Goal: Task Accomplishment & Management: Manage account settings

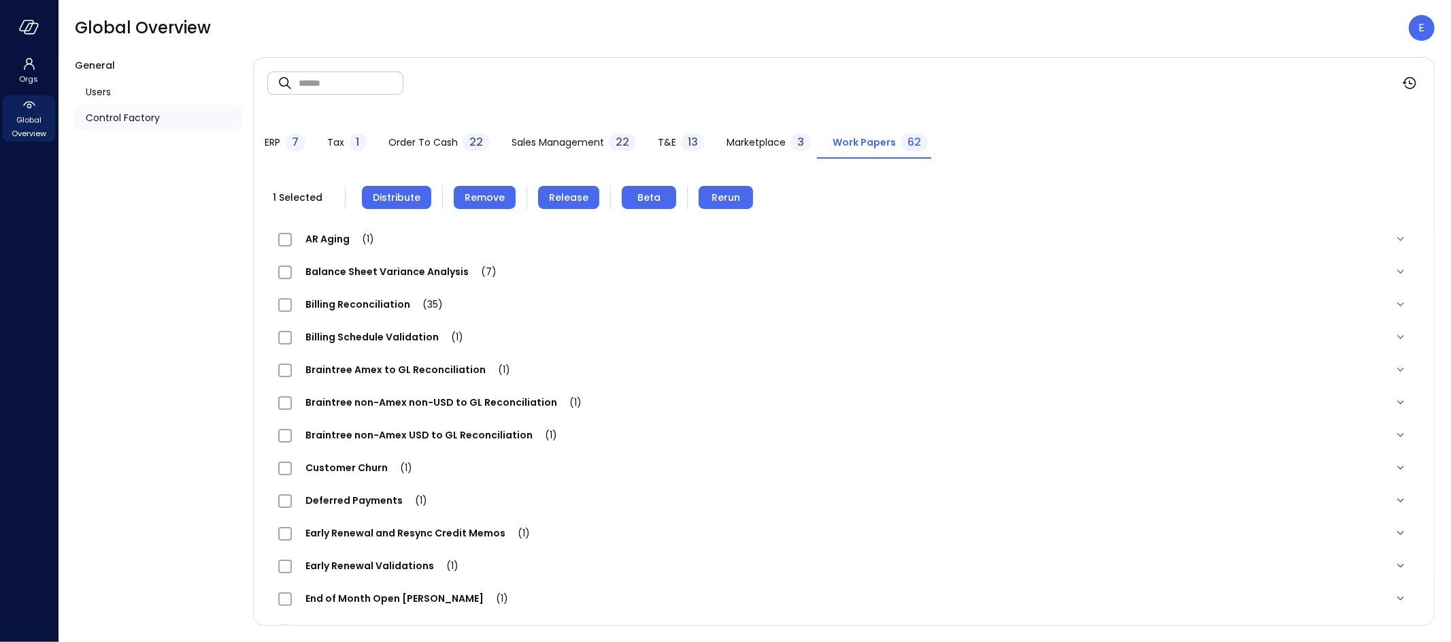
click at [488, 193] on span "Remove" at bounding box center [485, 197] width 40 height 15
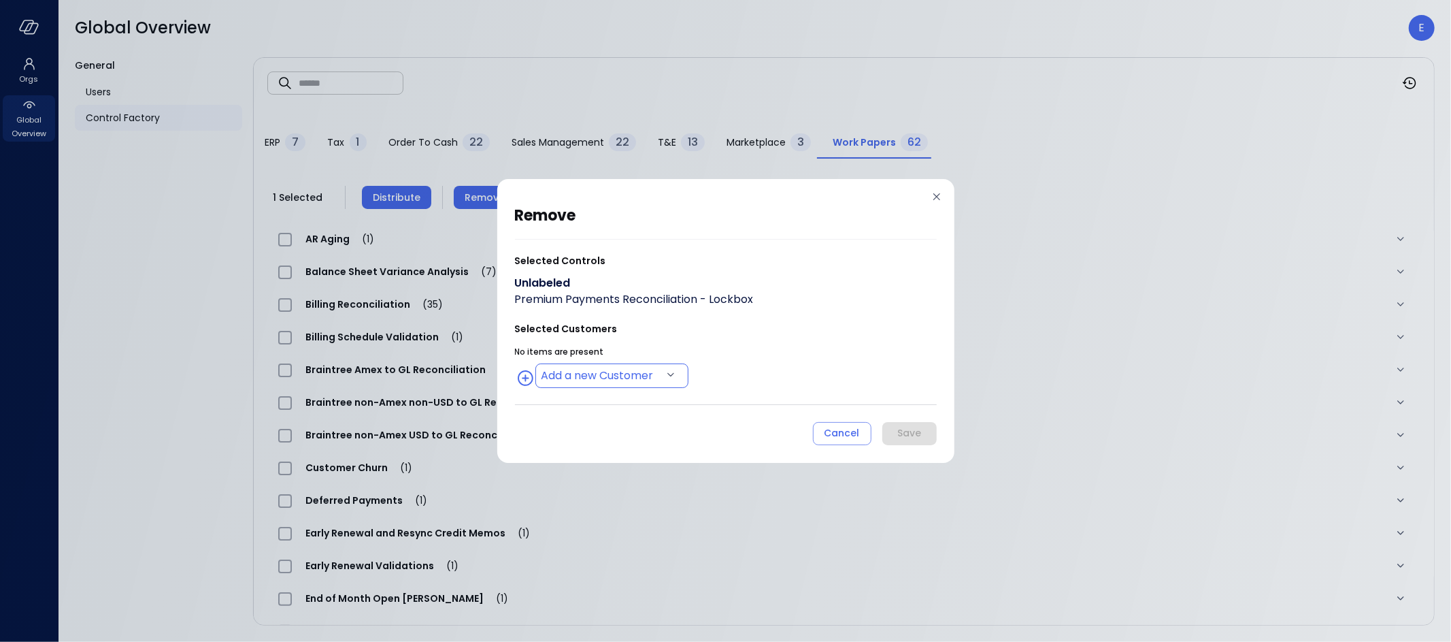
click at [612, 372] on body "Orgs Global Overview Global Overview E General Users Control Factory ​ ​ ERP 7 …" at bounding box center [725, 321] width 1451 height 642
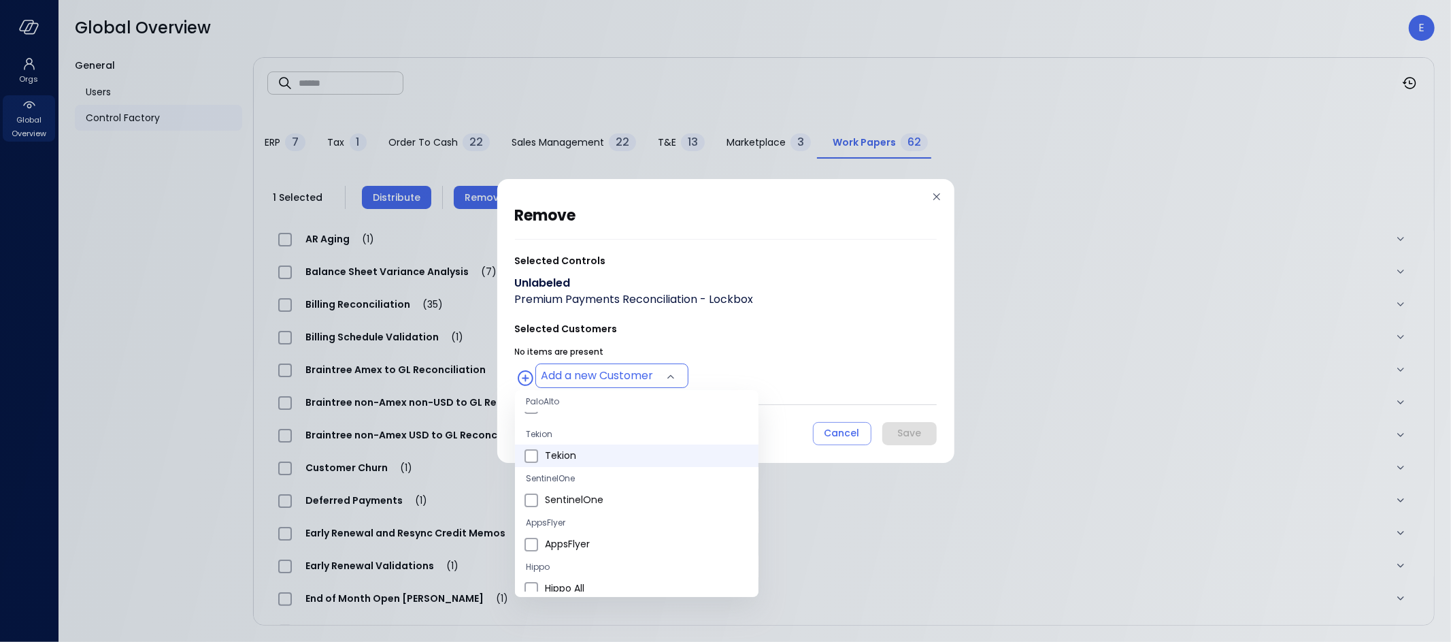
scroll to position [53, 0]
click at [570, 580] on span "Hippo All" at bounding box center [646, 586] width 203 height 14
type input "**********"
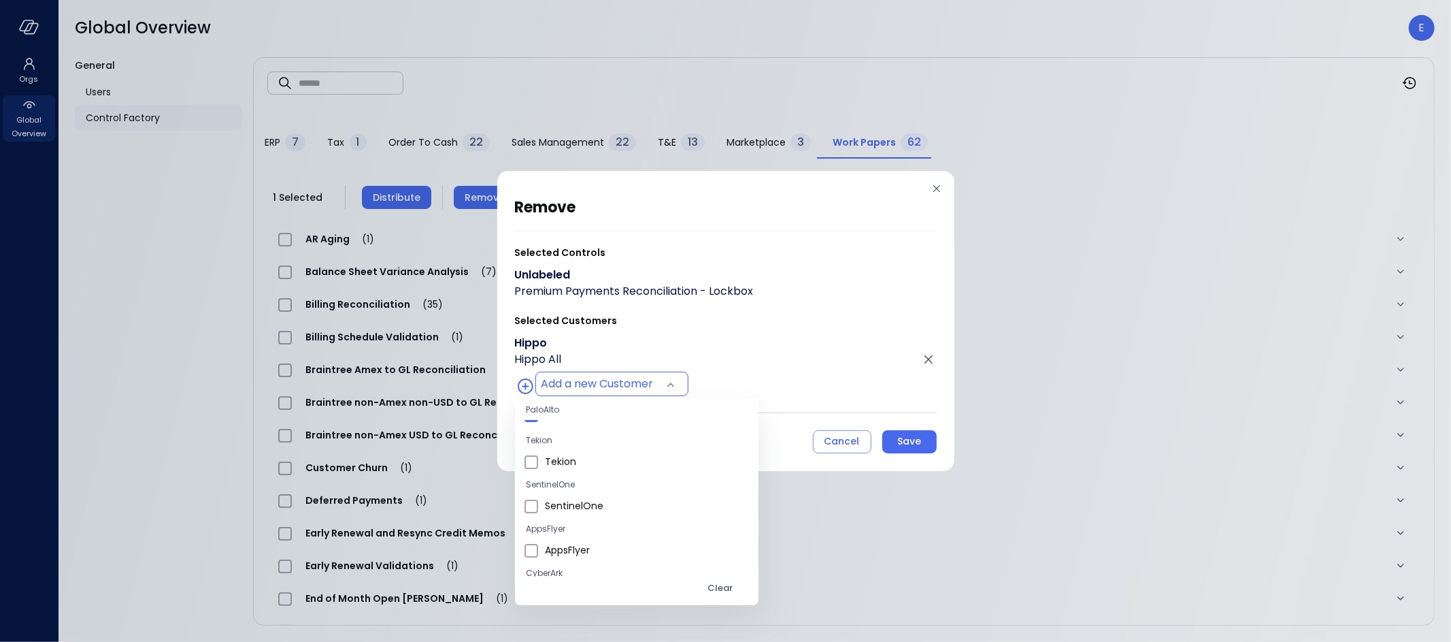
click at [914, 445] on div at bounding box center [725, 321] width 1451 height 642
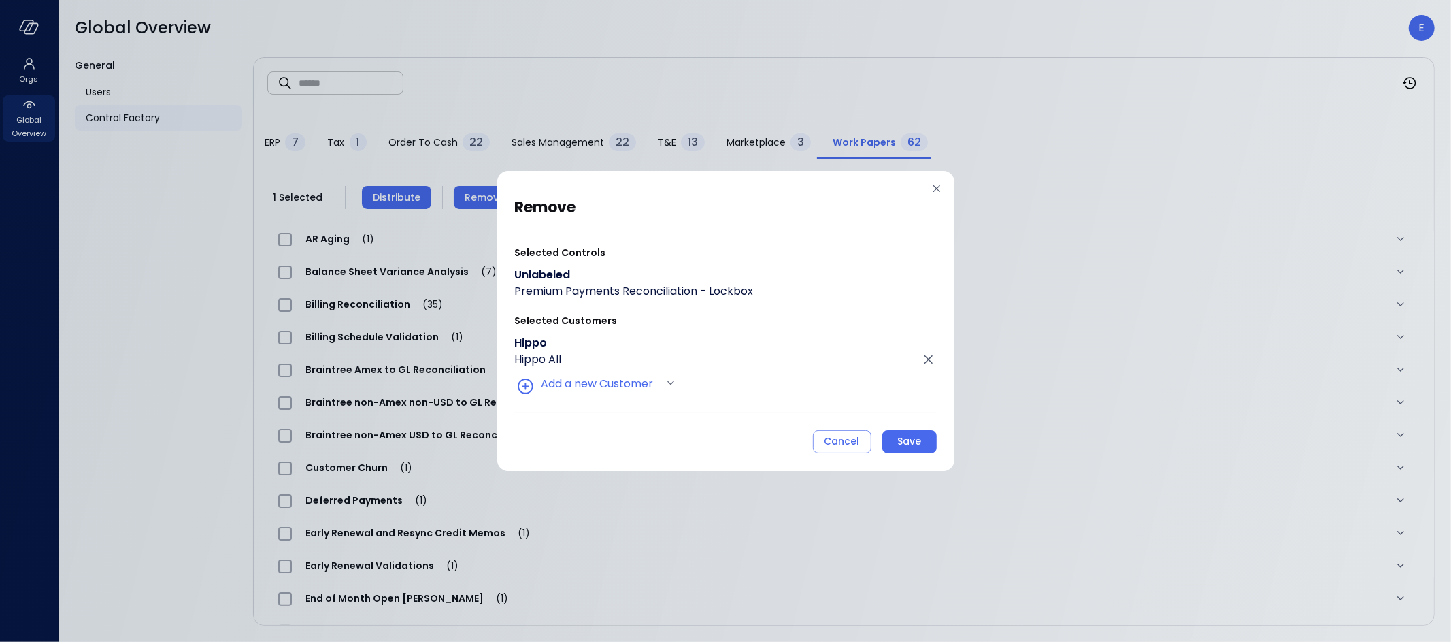
click at [915, 443] on div "Save" at bounding box center [909, 441] width 24 height 17
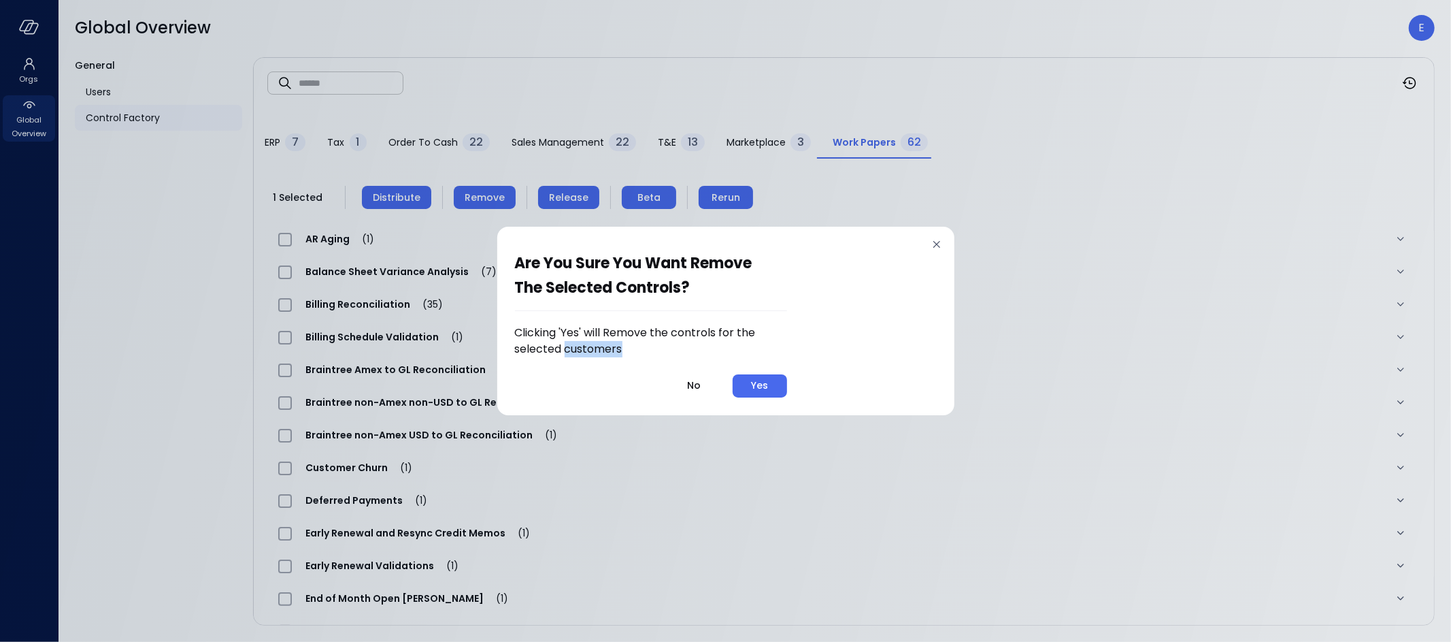
click at [915, 443] on div "Are you sure you want remove the selected controls? Clicking 'Yes' will Remove …" at bounding box center [725, 321] width 1451 height 642
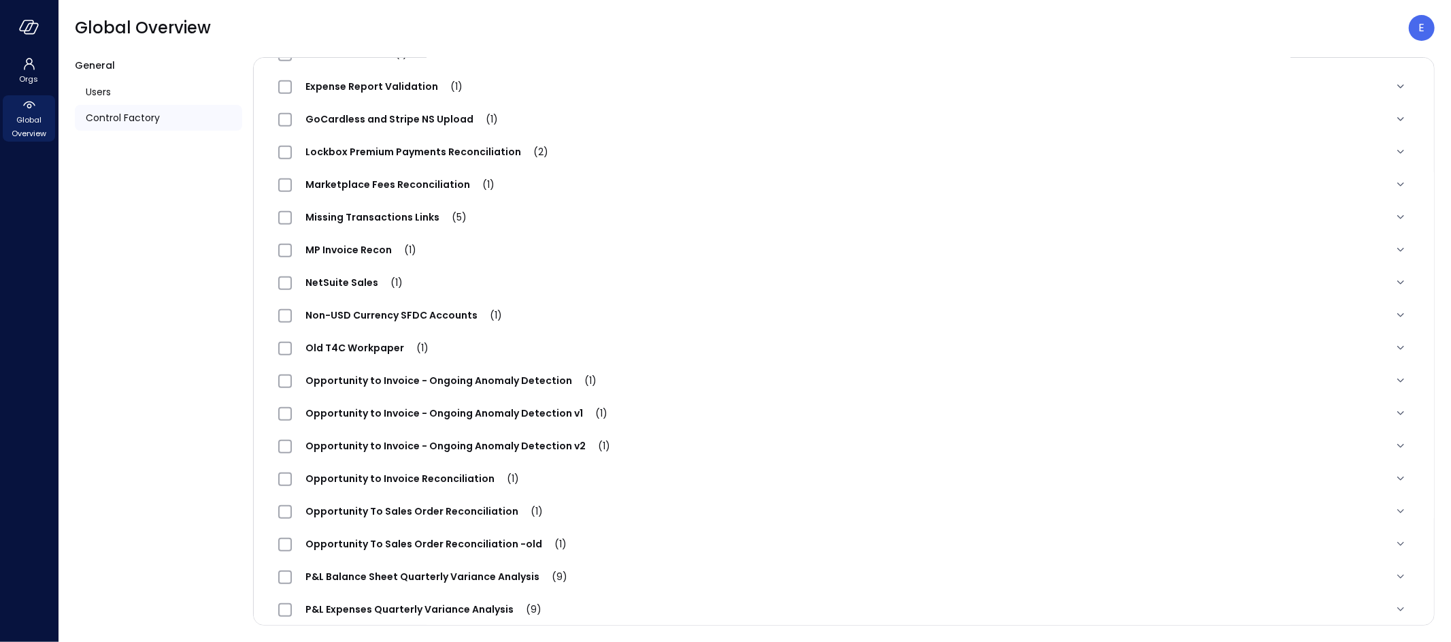
scroll to position [0, 0]
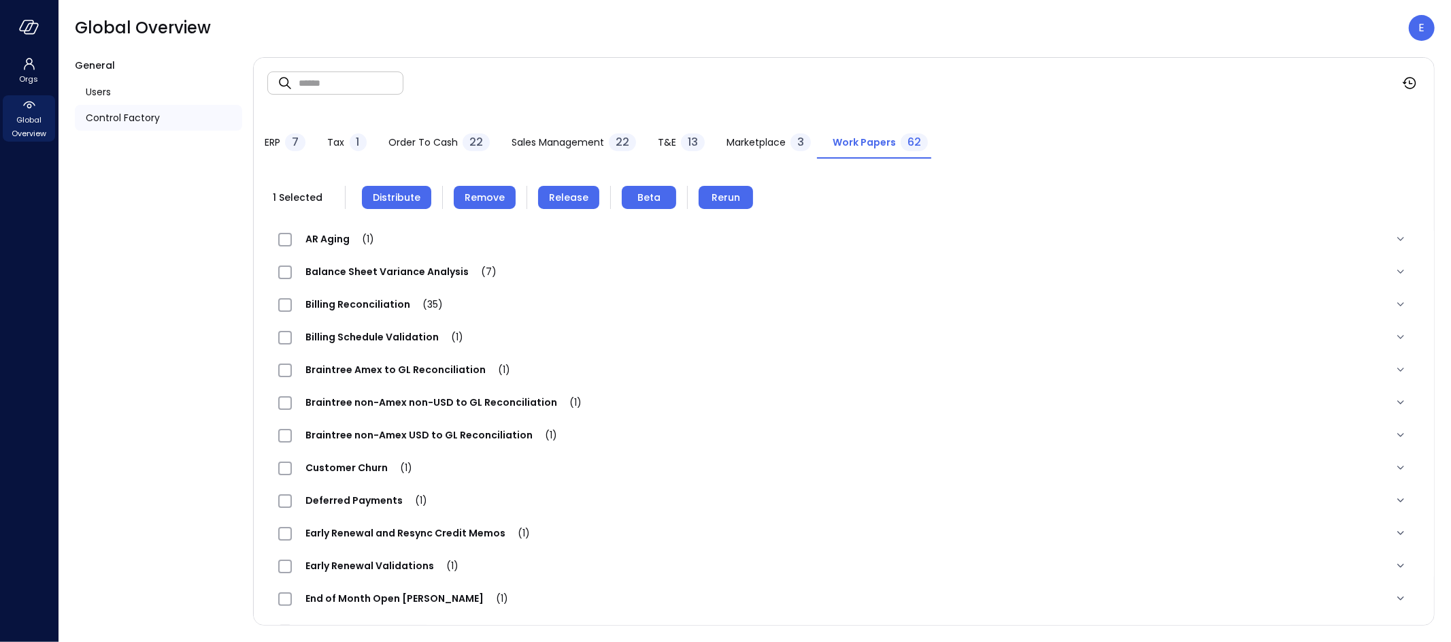
click at [480, 195] on span "Remove" at bounding box center [485, 197] width 40 height 15
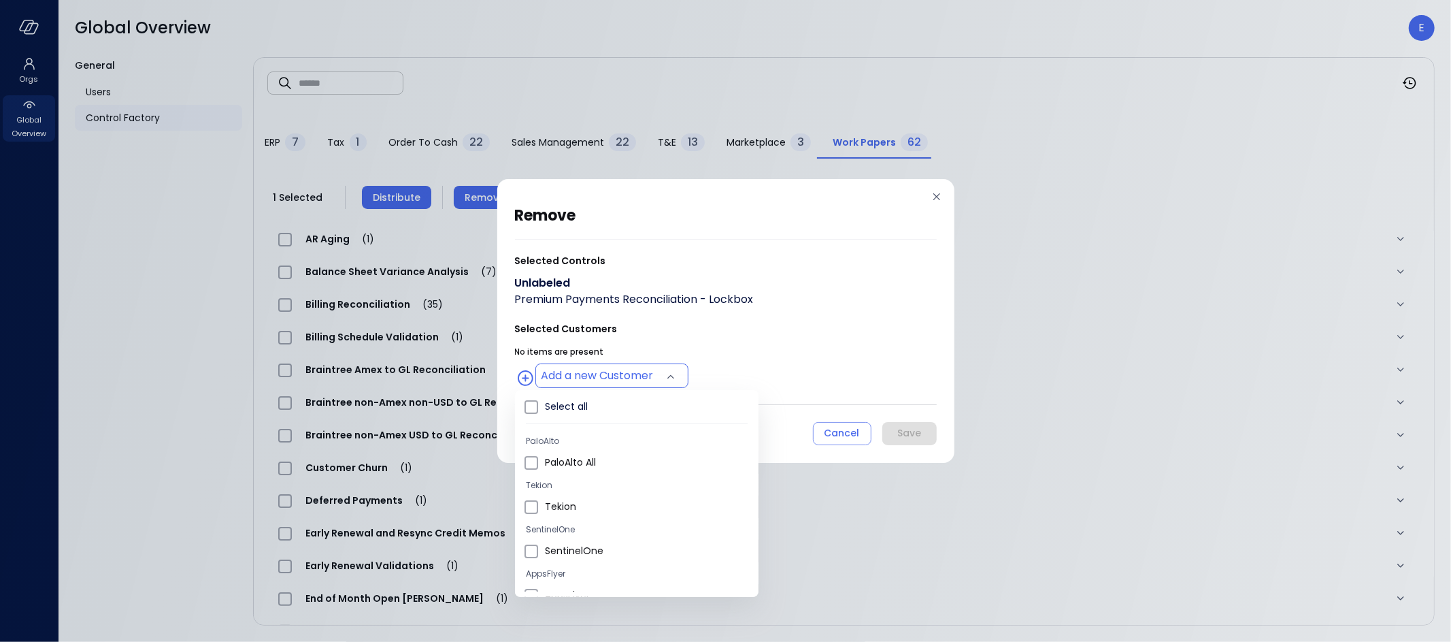
click at [594, 373] on body "Orgs Global Overview Global Overview E General Users Control Factory ​ ​ ERP 7 …" at bounding box center [725, 321] width 1451 height 642
click at [567, 532] on span "Hippo All" at bounding box center [646, 529] width 203 height 14
type input "**********"
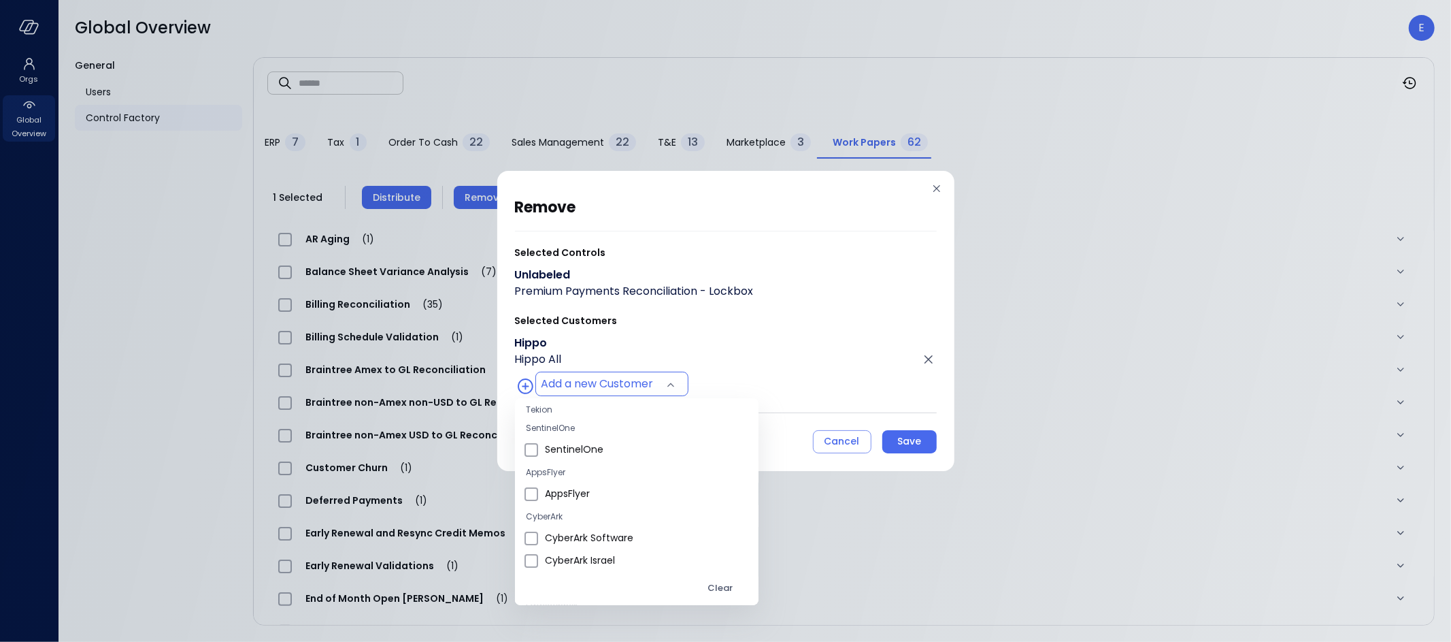
click at [898, 447] on div at bounding box center [725, 321] width 1451 height 642
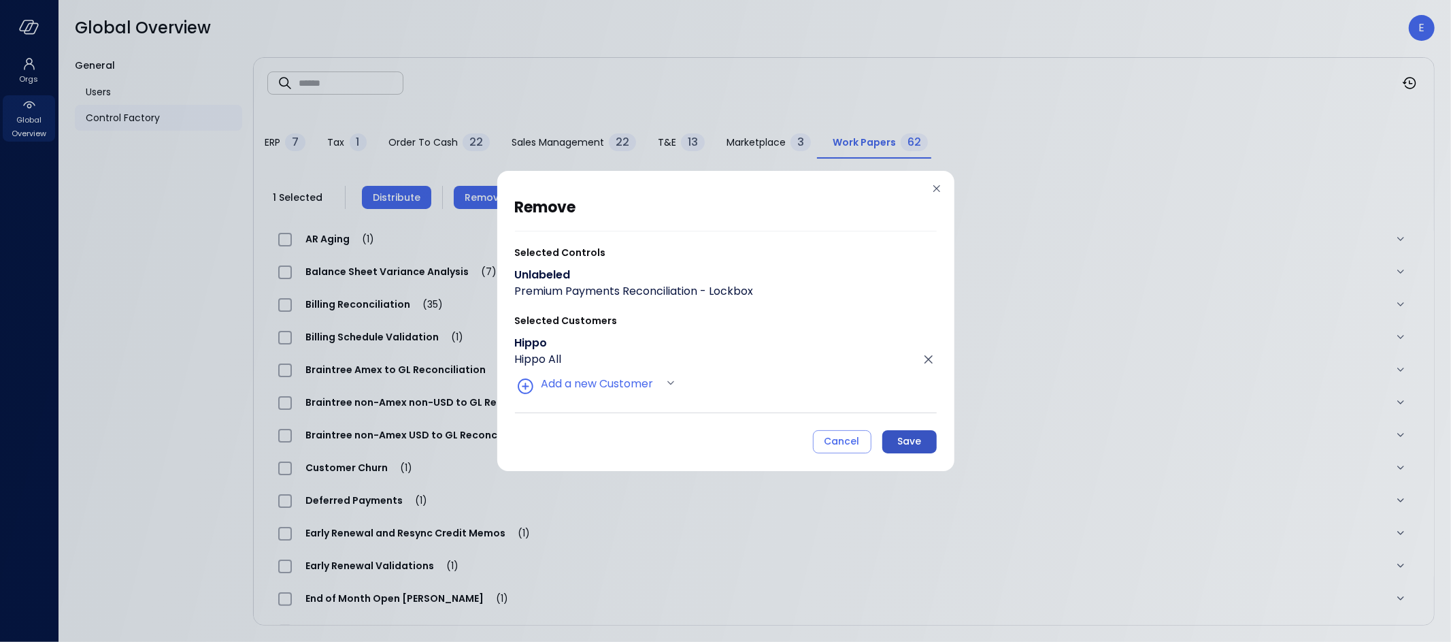
click at [899, 444] on div "Save" at bounding box center [909, 441] width 24 height 17
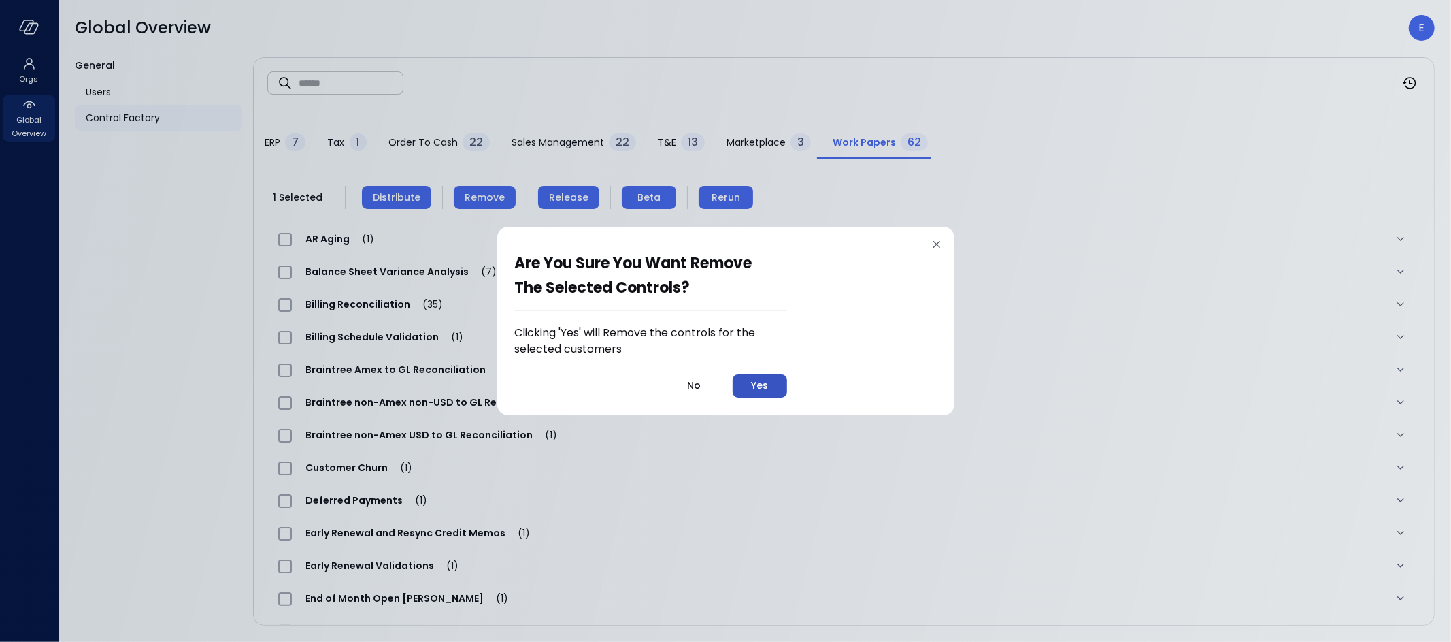
click at [756, 385] on div "Yes" at bounding box center [759, 385] width 17 height 17
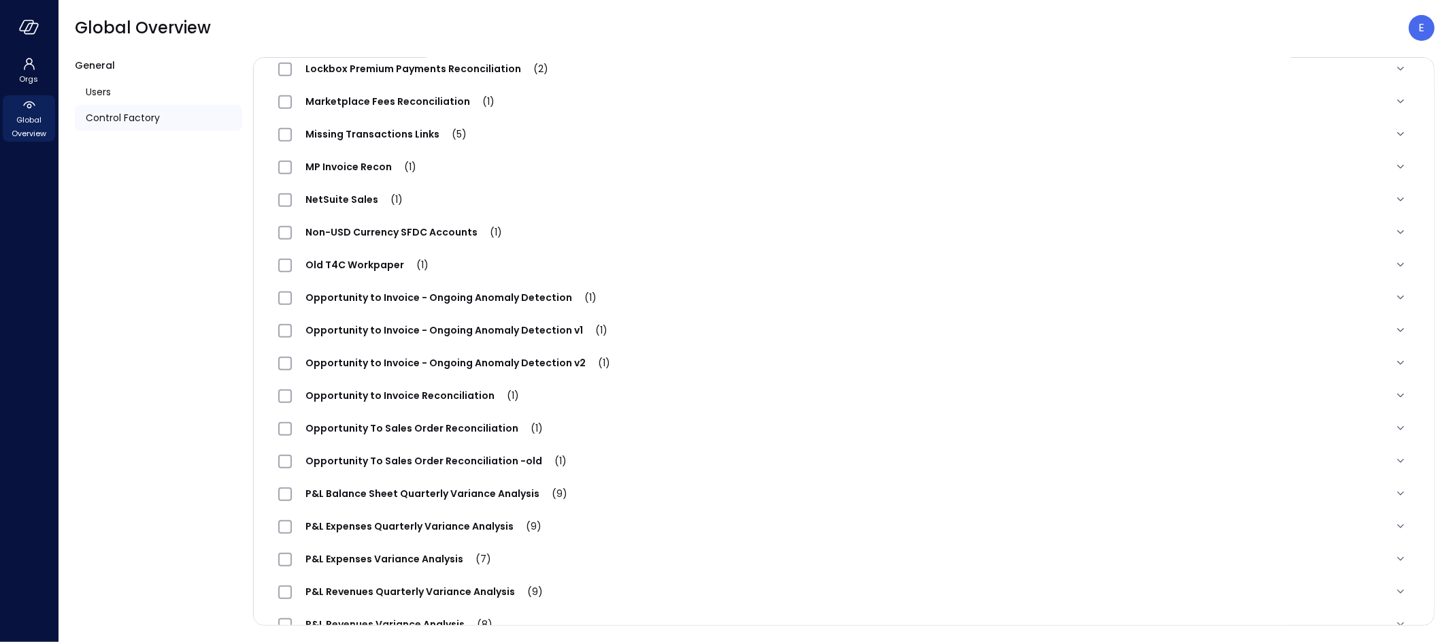
scroll to position [0, 0]
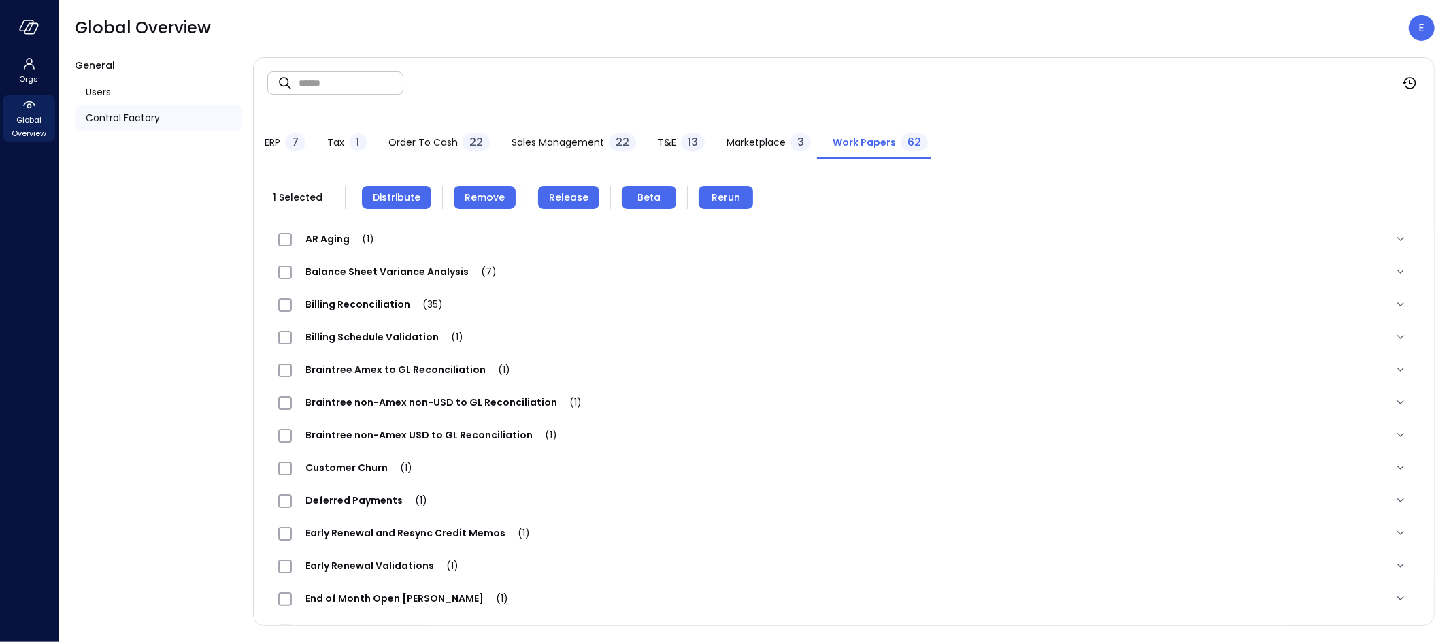
click at [401, 195] on span "Distribute" at bounding box center [397, 197] width 48 height 15
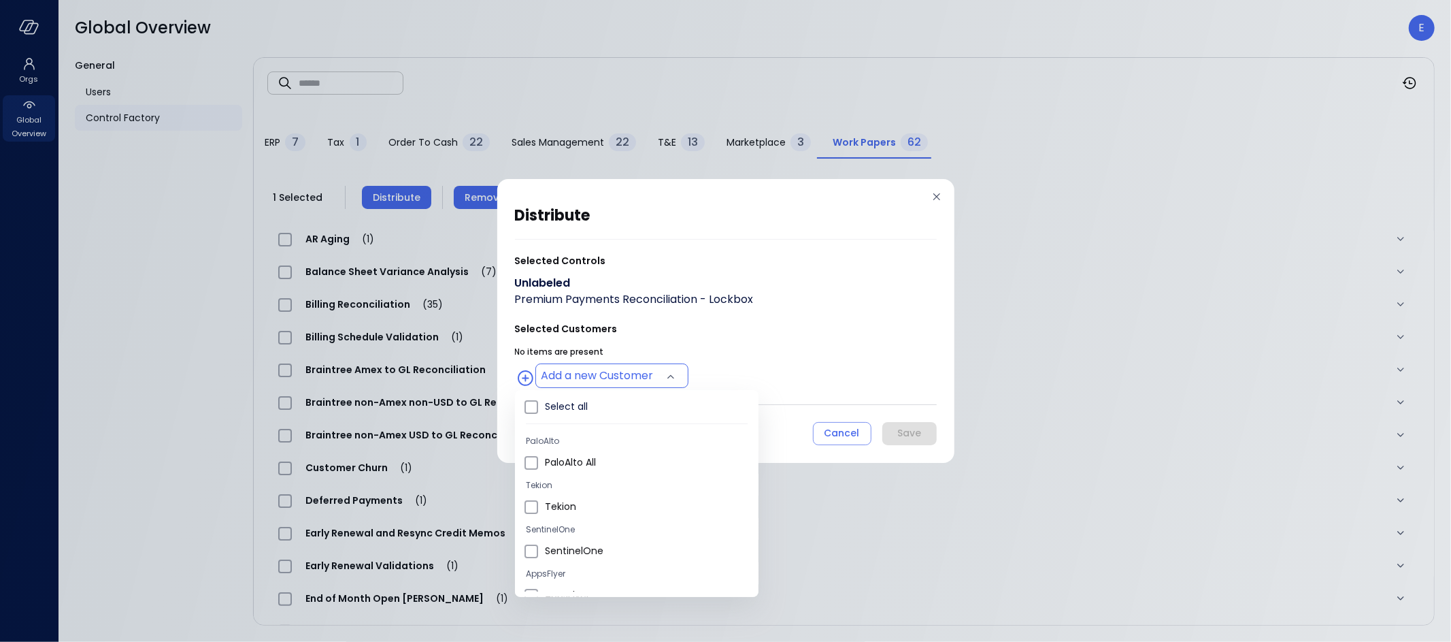
click at [618, 373] on body "Orgs Global Overview Global Overview E General Users Control Factory ​ ​ ERP 7 …" at bounding box center [725, 321] width 1451 height 642
click at [573, 559] on span "Hippo All" at bounding box center [646, 553] width 203 height 14
type input "**********"
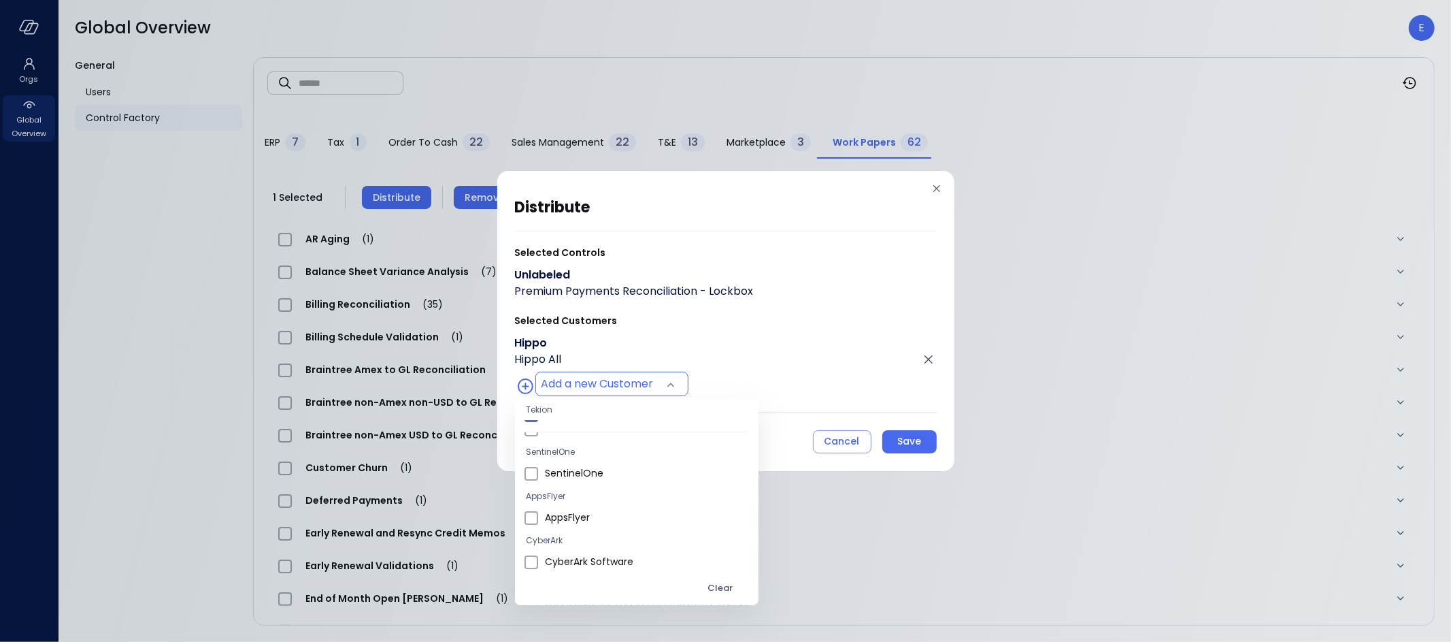
click at [895, 439] on div at bounding box center [725, 321] width 1451 height 642
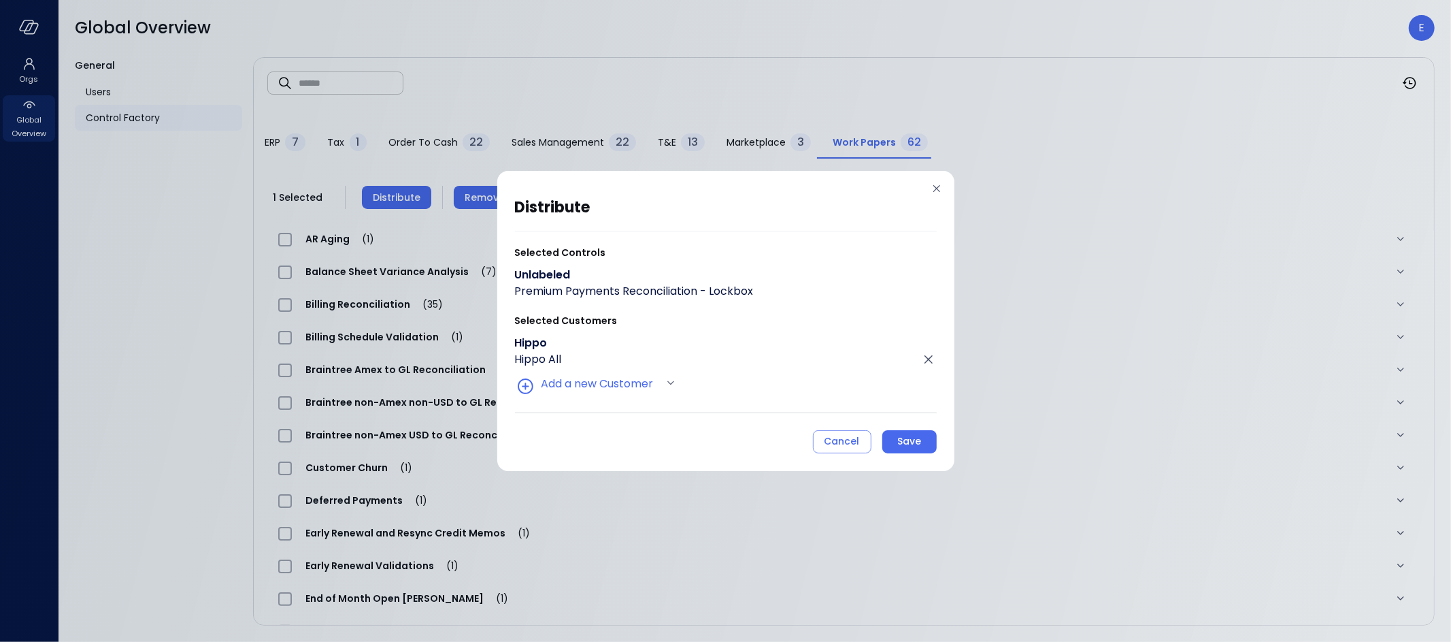
click at [912, 441] on div "Save" at bounding box center [909, 441] width 24 height 17
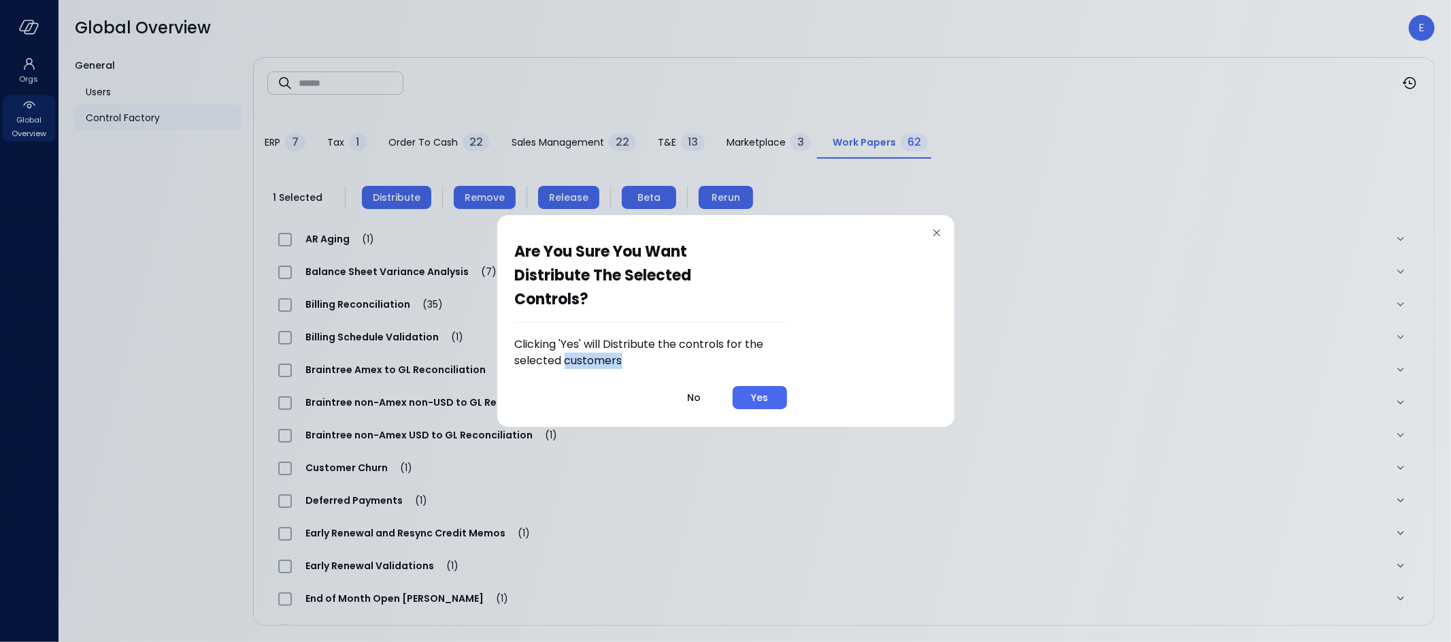
click at [912, 441] on div "Are you sure you want distribute the selected controls? Clicking 'Yes' will Dis…" at bounding box center [725, 321] width 1451 height 642
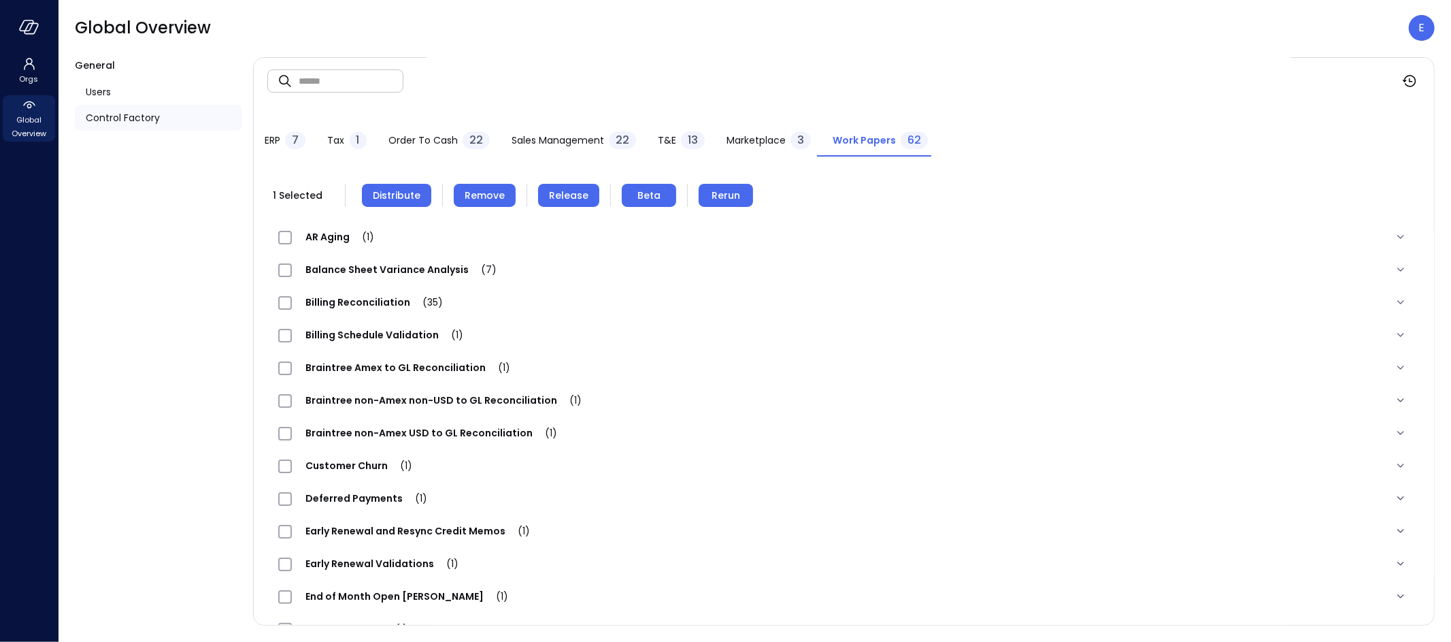
scroll to position [3, 0]
click at [384, 184] on button "Distribute" at bounding box center [396, 194] width 69 height 23
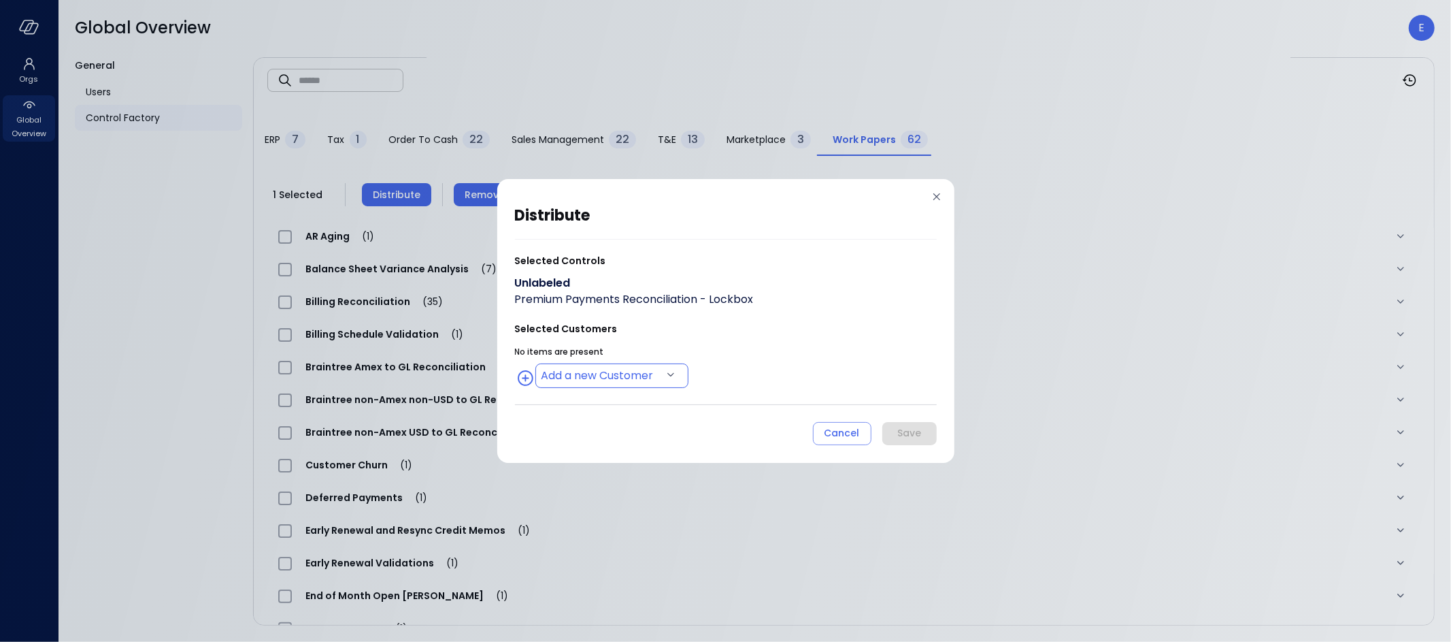
click at [561, 371] on body "Orgs Global Overview Global Overview E General Users Control Factory ​ ​ ERP 7 …" at bounding box center [725, 321] width 1451 height 642
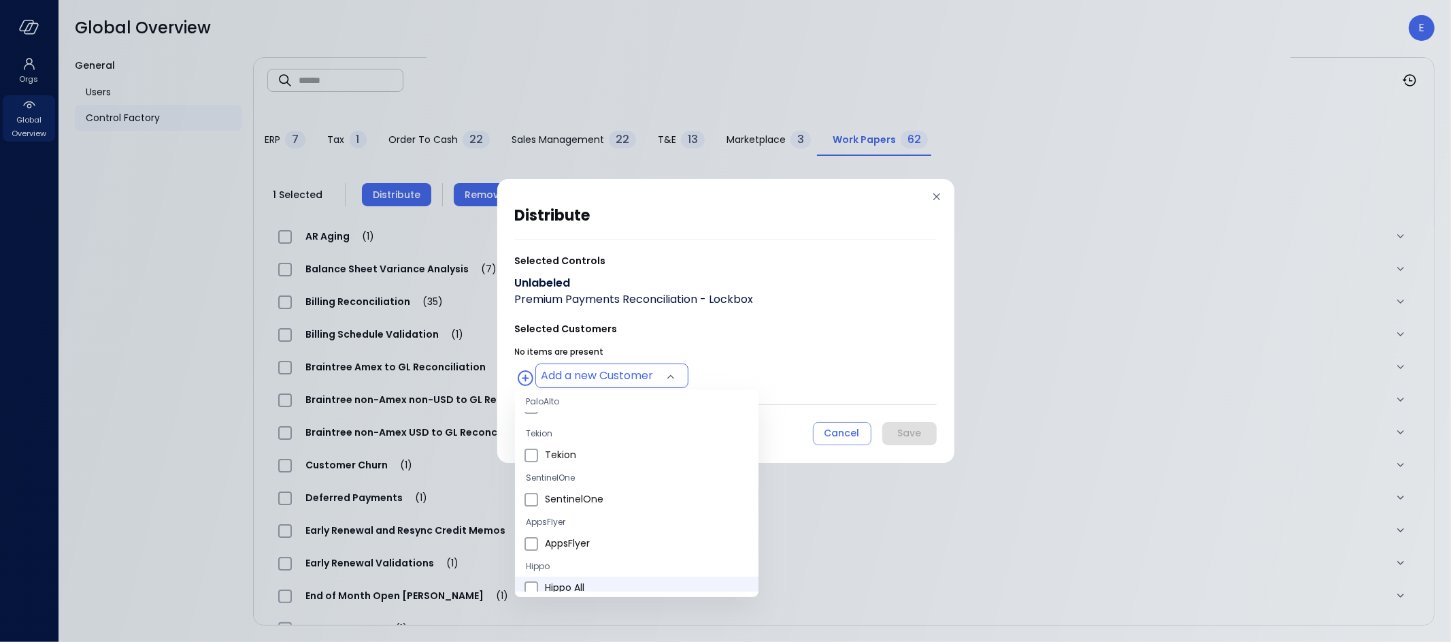
scroll to position [53, 0]
click at [561, 579] on span "Hippo All" at bounding box center [646, 586] width 203 height 14
type input "**********"
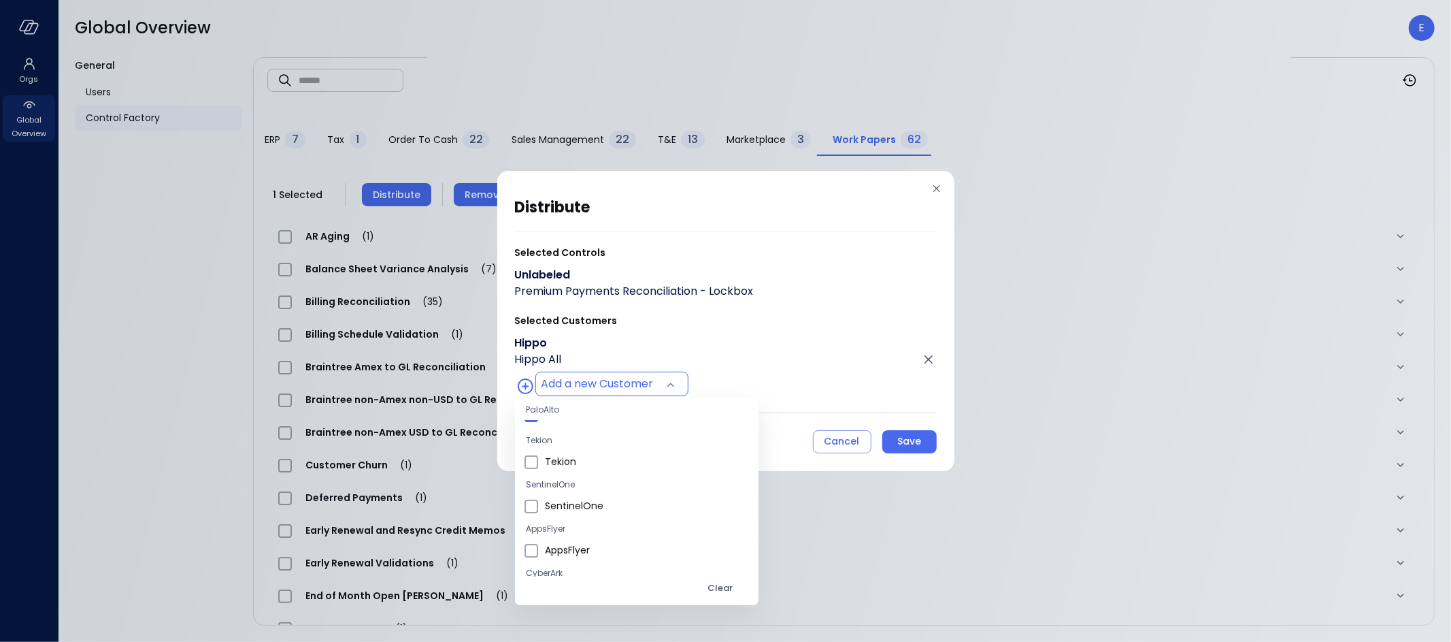
click at [904, 442] on div at bounding box center [725, 321] width 1451 height 642
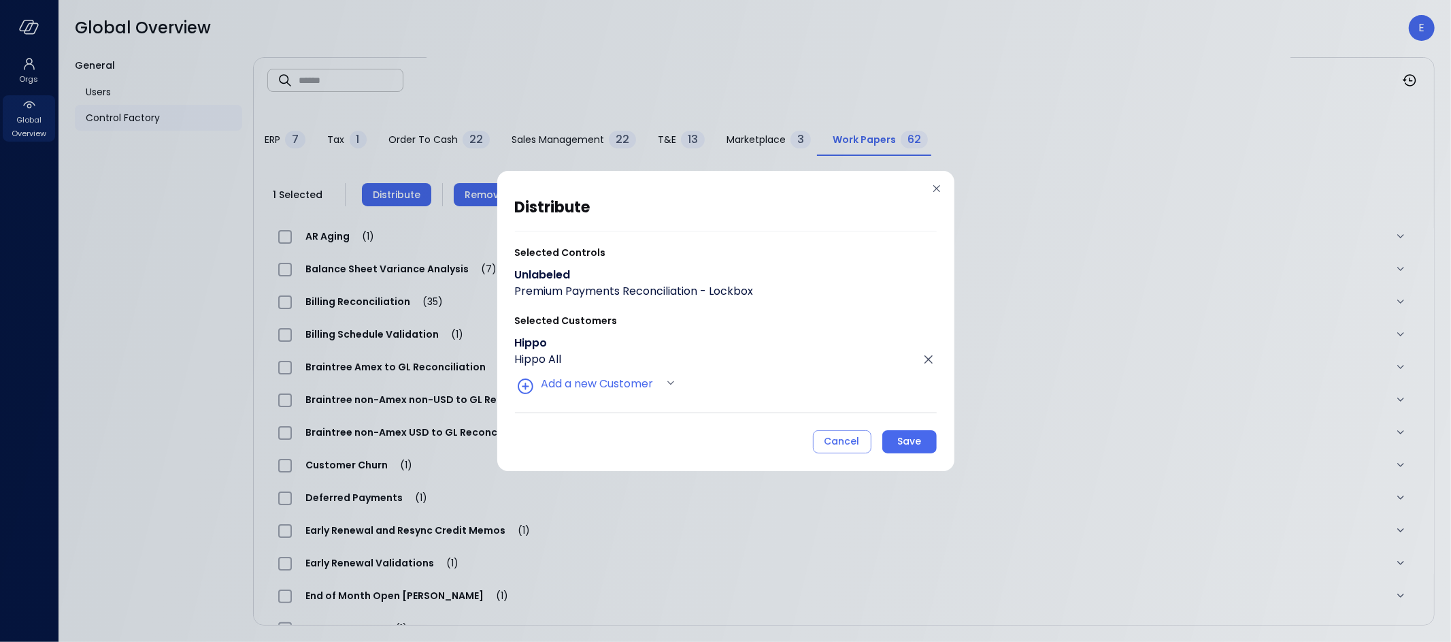
click at [910, 444] on div "Save" at bounding box center [909, 441] width 24 height 17
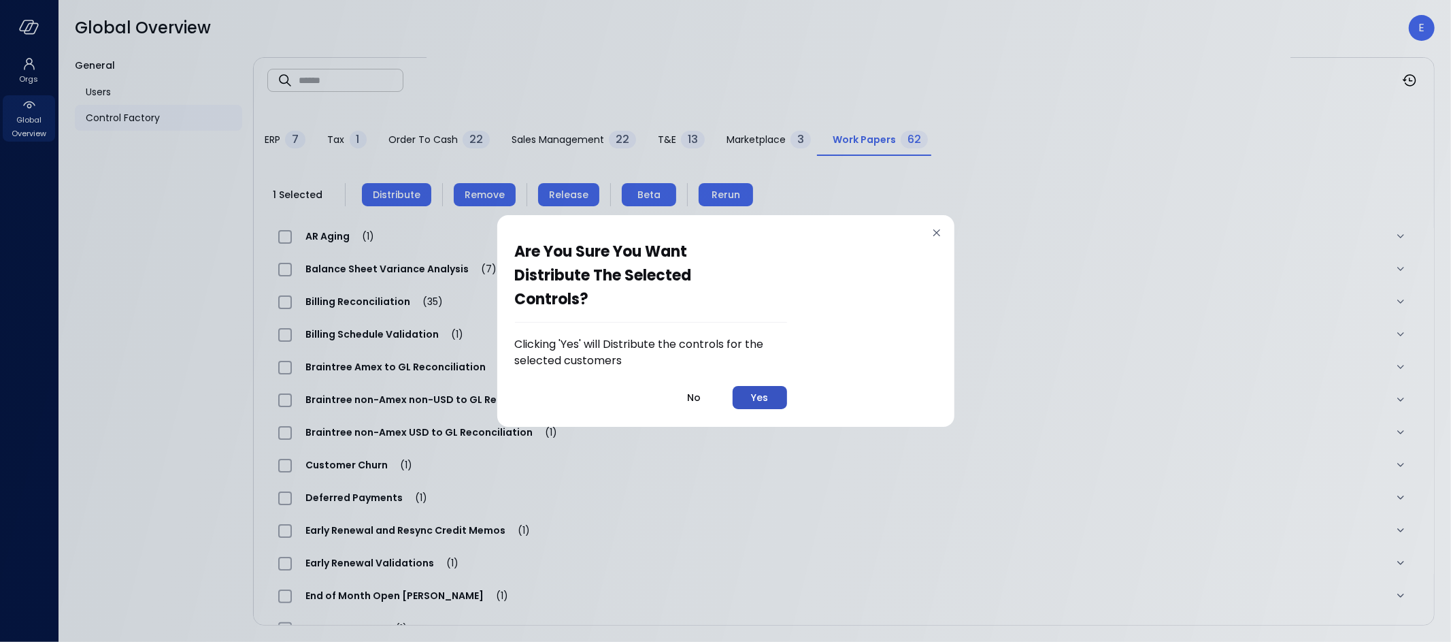
click at [765, 403] on div "Yes" at bounding box center [759, 397] width 17 height 17
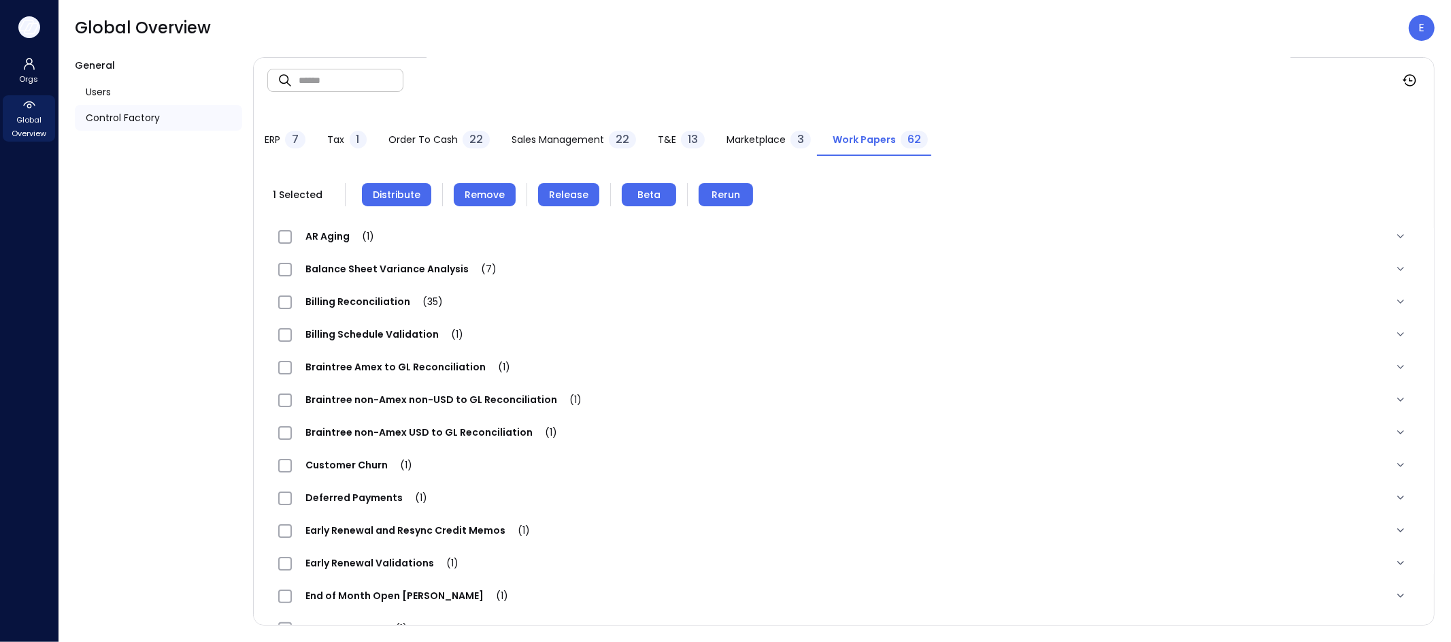
click at [24, 33] on icon "button" at bounding box center [31, 28] width 14 height 10
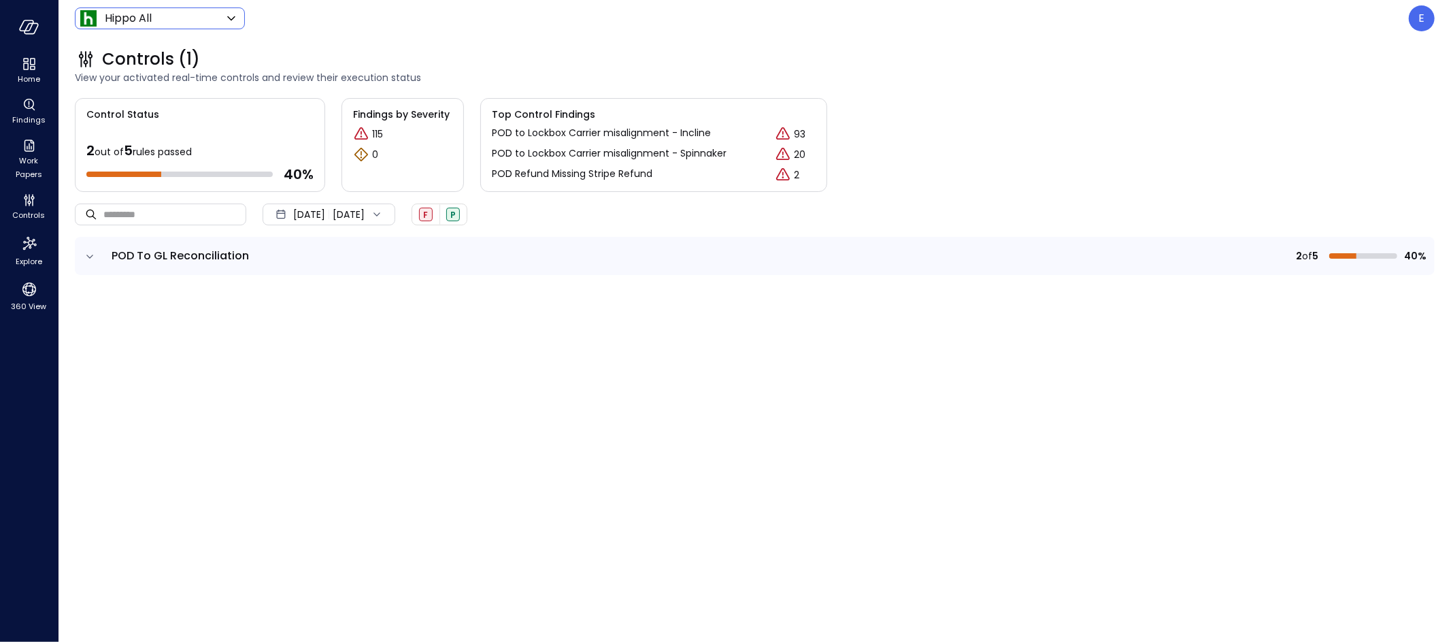
click at [141, 24] on body "Home Findings Work Papers Controls Explore 360 View Hippo All ******* ​ E Contr…" at bounding box center [725, 321] width 1451 height 642
click at [141, 24] on div at bounding box center [725, 321] width 1451 height 642
click at [29, 154] on span "Work Papers" at bounding box center [28, 167] width 41 height 27
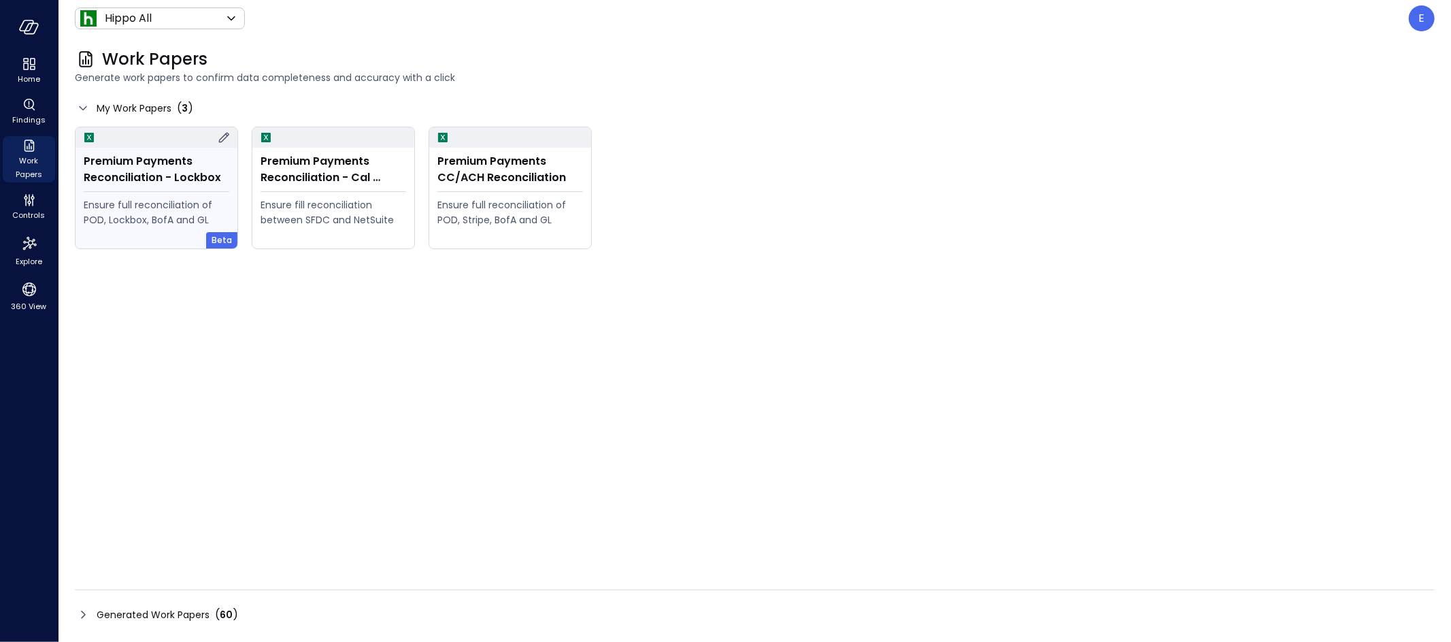
click at [169, 177] on div "Premium Payments Reconciliation - Lockbox" at bounding box center [157, 169] width 146 height 33
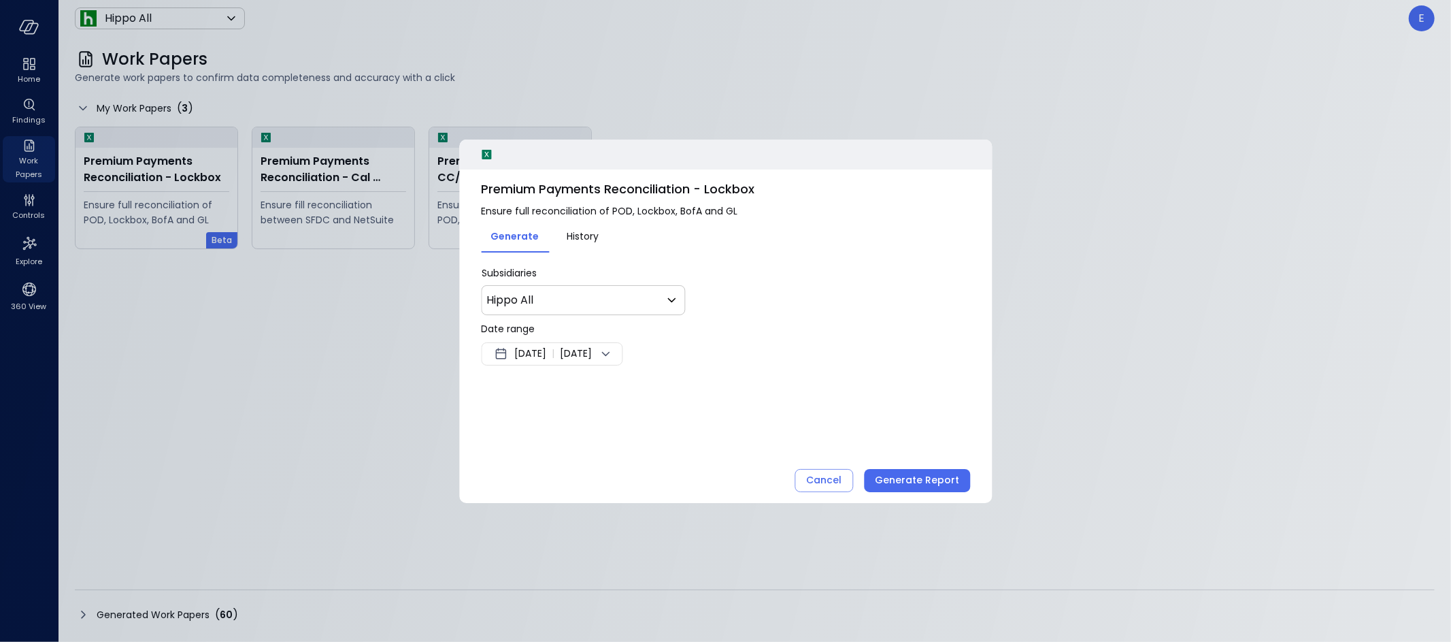
click at [546, 353] on span "[DATE]" at bounding box center [530, 354] width 32 height 16
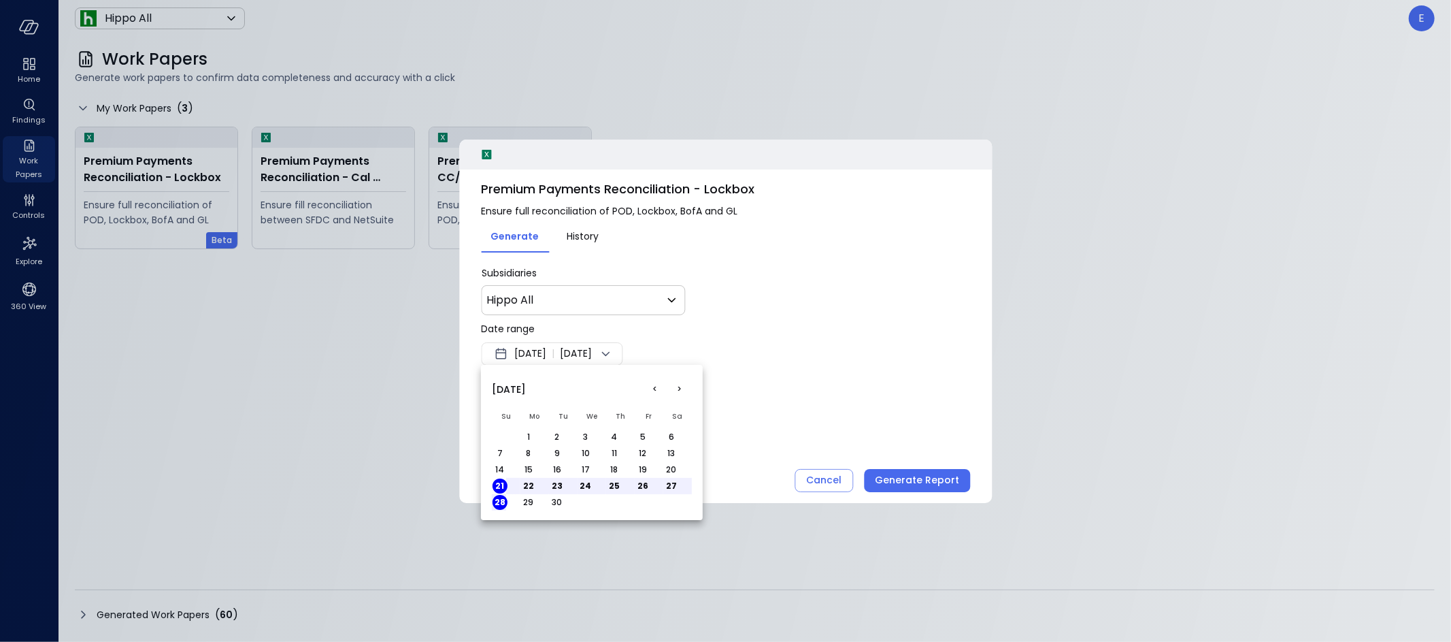
click at [654, 392] on button "<" at bounding box center [655, 389] width 24 height 24
click at [642, 437] on button "1" at bounding box center [642, 436] width 15 height 15
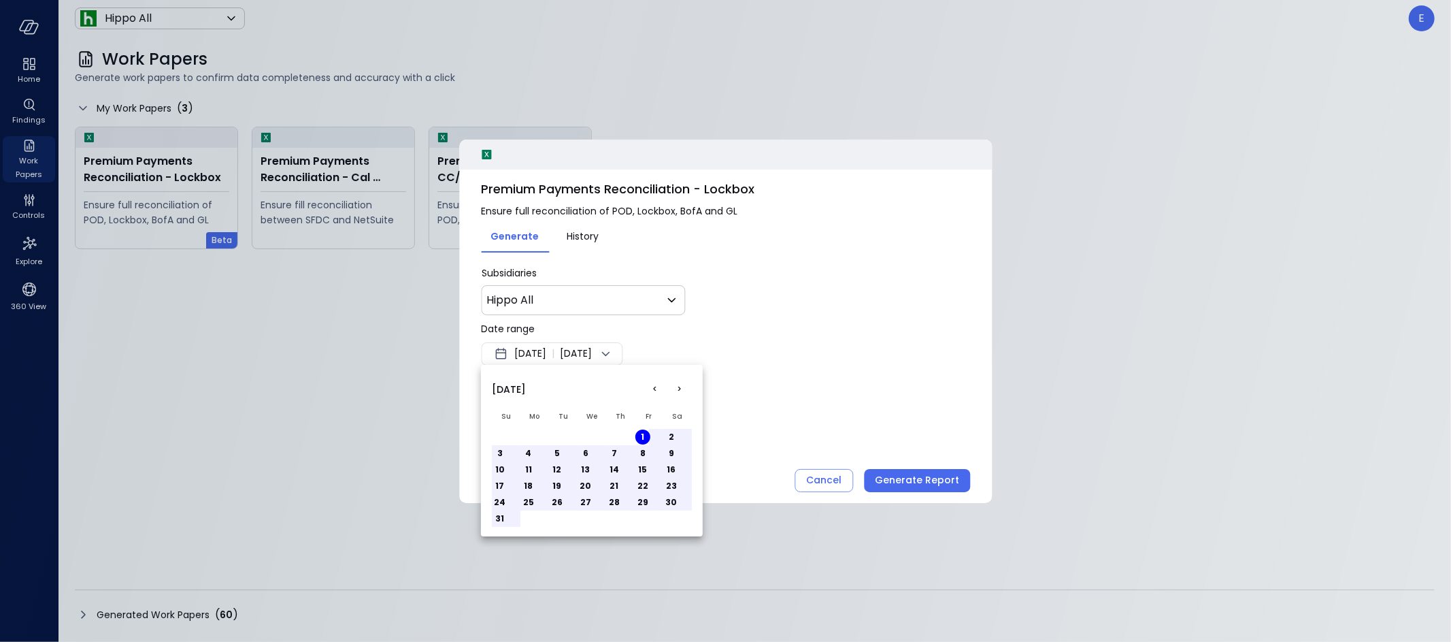
click at [497, 522] on button "31" at bounding box center [500, 518] width 15 height 15
click at [839, 423] on div at bounding box center [725, 321] width 1451 height 642
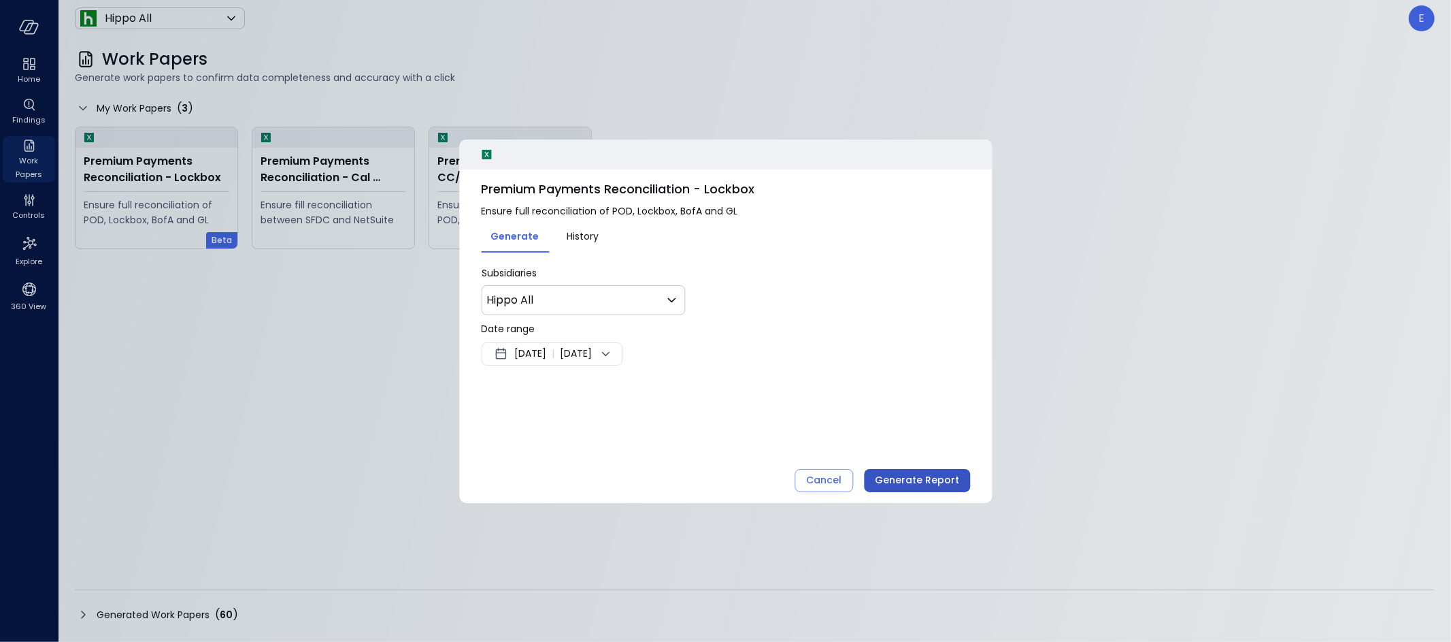
click at [931, 479] on div "Generate Report" at bounding box center [917, 479] width 84 height 17
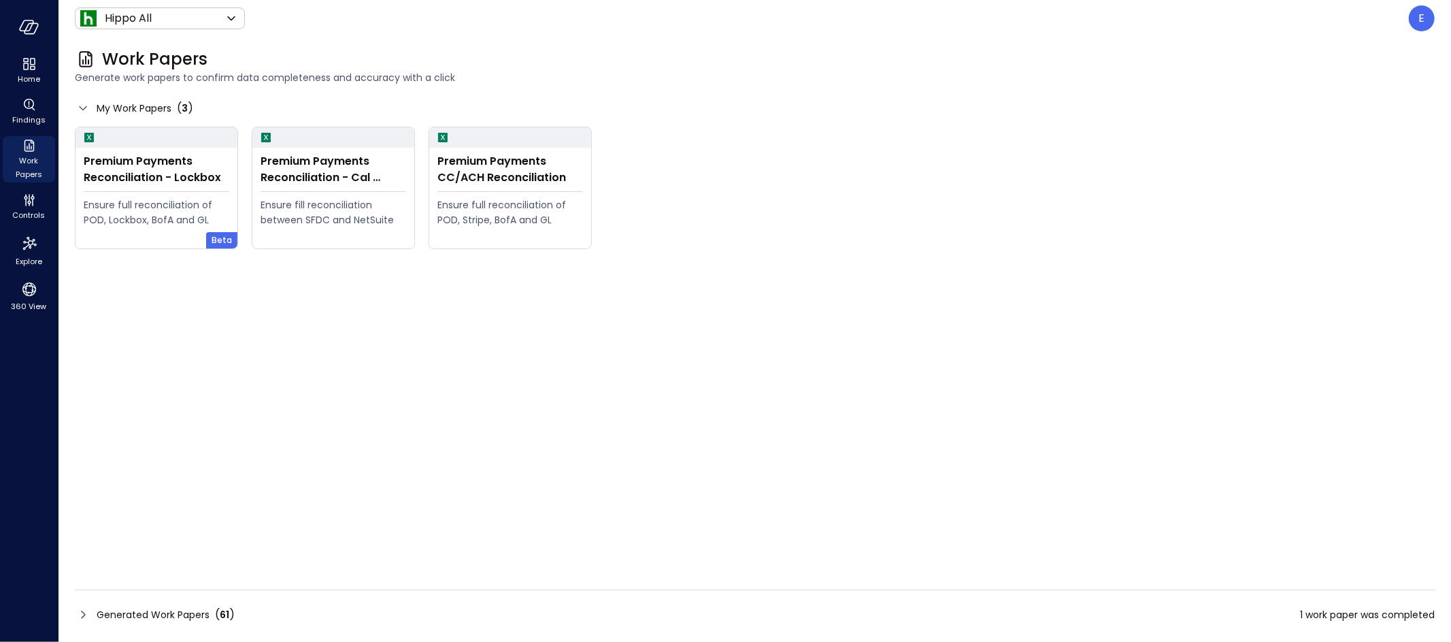
click at [139, 613] on span "Generated Work Papers" at bounding box center [153, 614] width 113 height 15
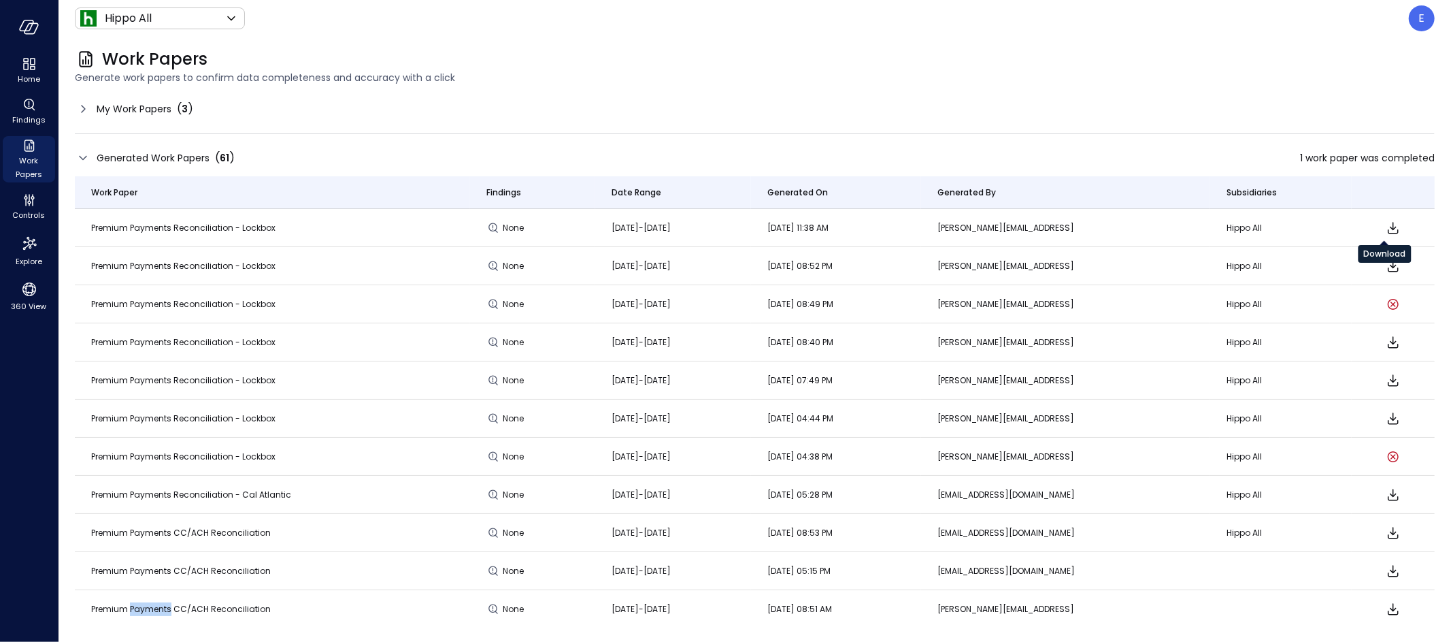
click at [1388, 227] on icon "Download" at bounding box center [1393, 228] width 11 height 12
click at [84, 105] on icon at bounding box center [83, 109] width 16 height 16
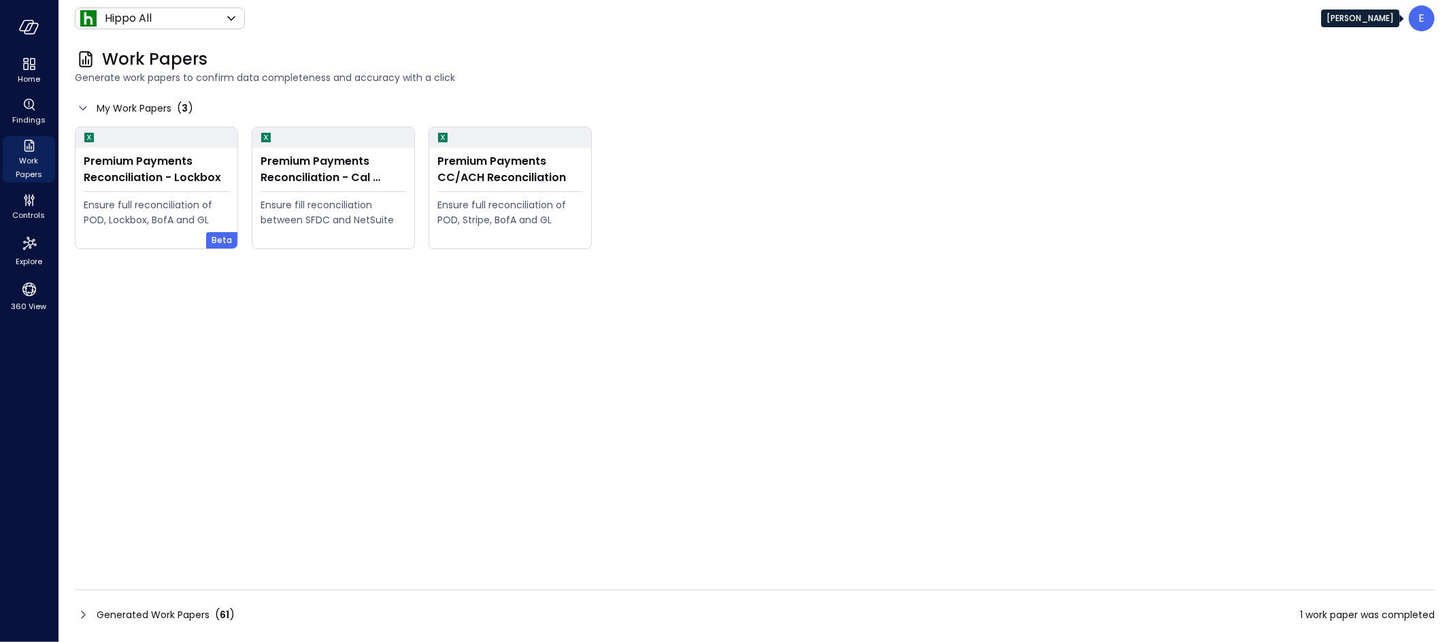
click at [1425, 15] on div "E" at bounding box center [1422, 18] width 26 height 26
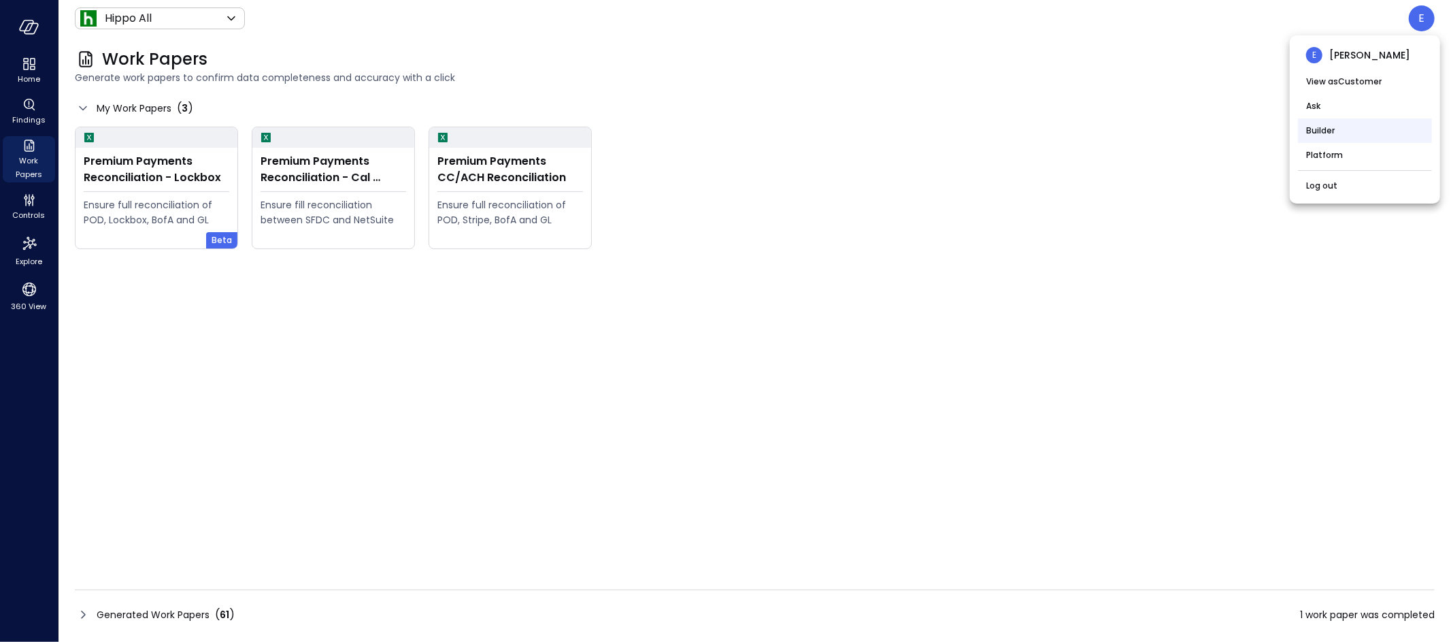
click at [1342, 131] on li "Builder" at bounding box center [1365, 130] width 134 height 24
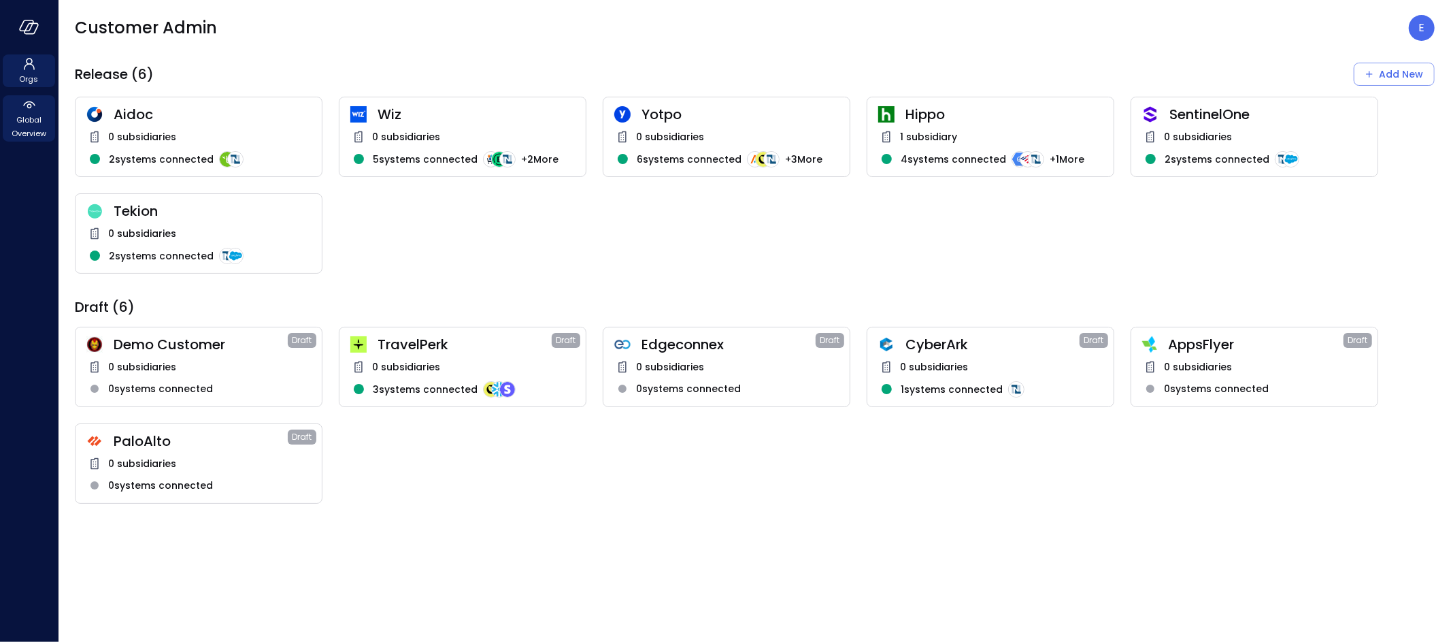
click at [33, 112] on icon at bounding box center [29, 105] width 16 height 16
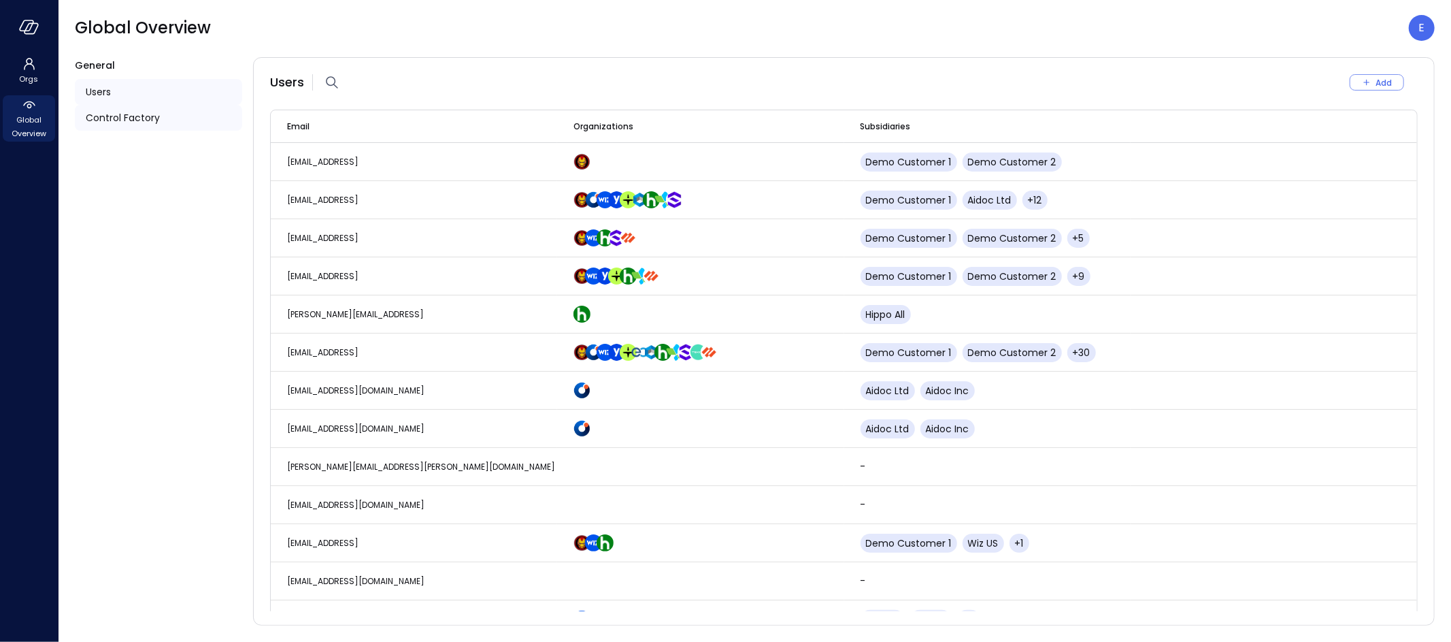
click at [129, 121] on span "Control Factory" at bounding box center [123, 117] width 74 height 15
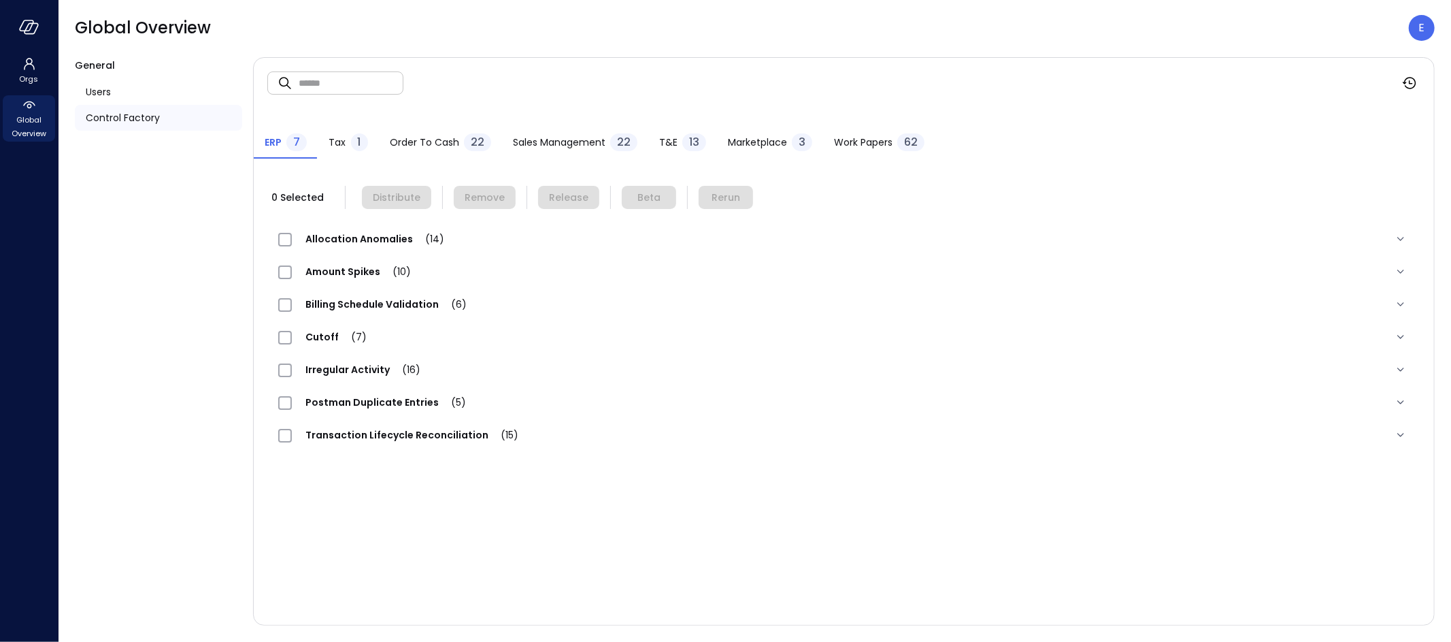
click at [858, 141] on span "Work Papers" at bounding box center [863, 142] width 59 height 15
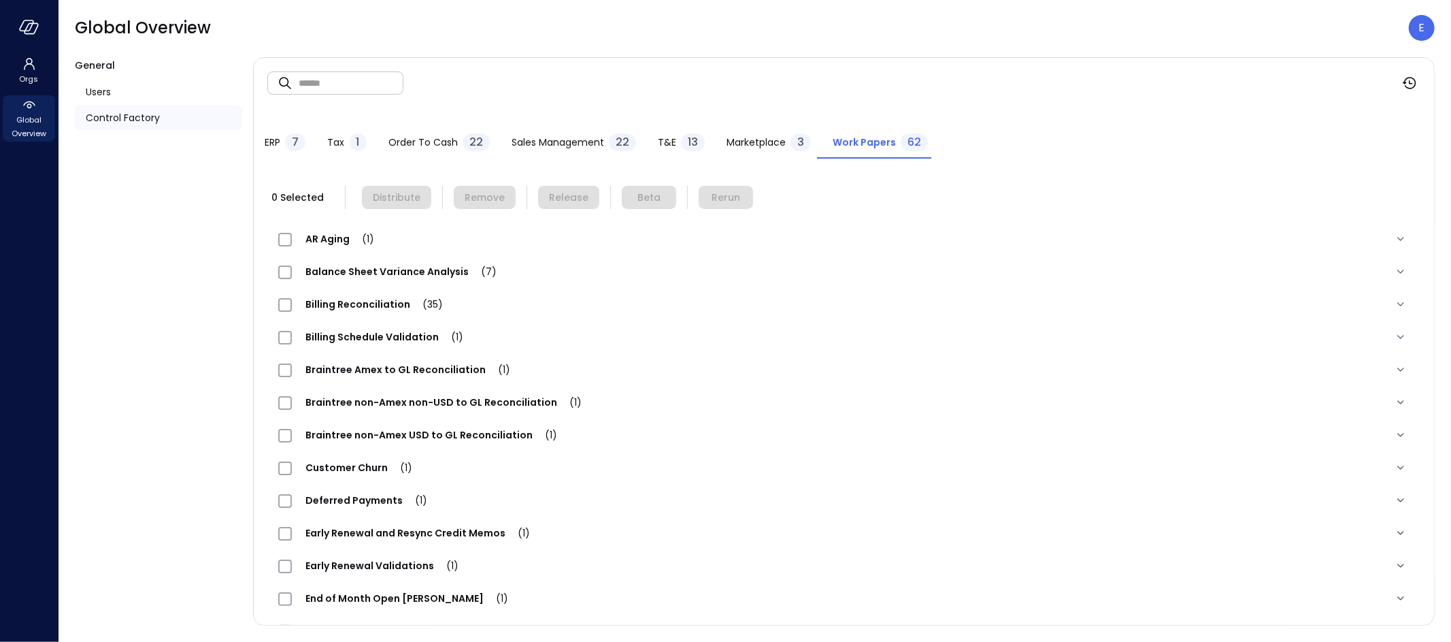
scroll to position [387, 0]
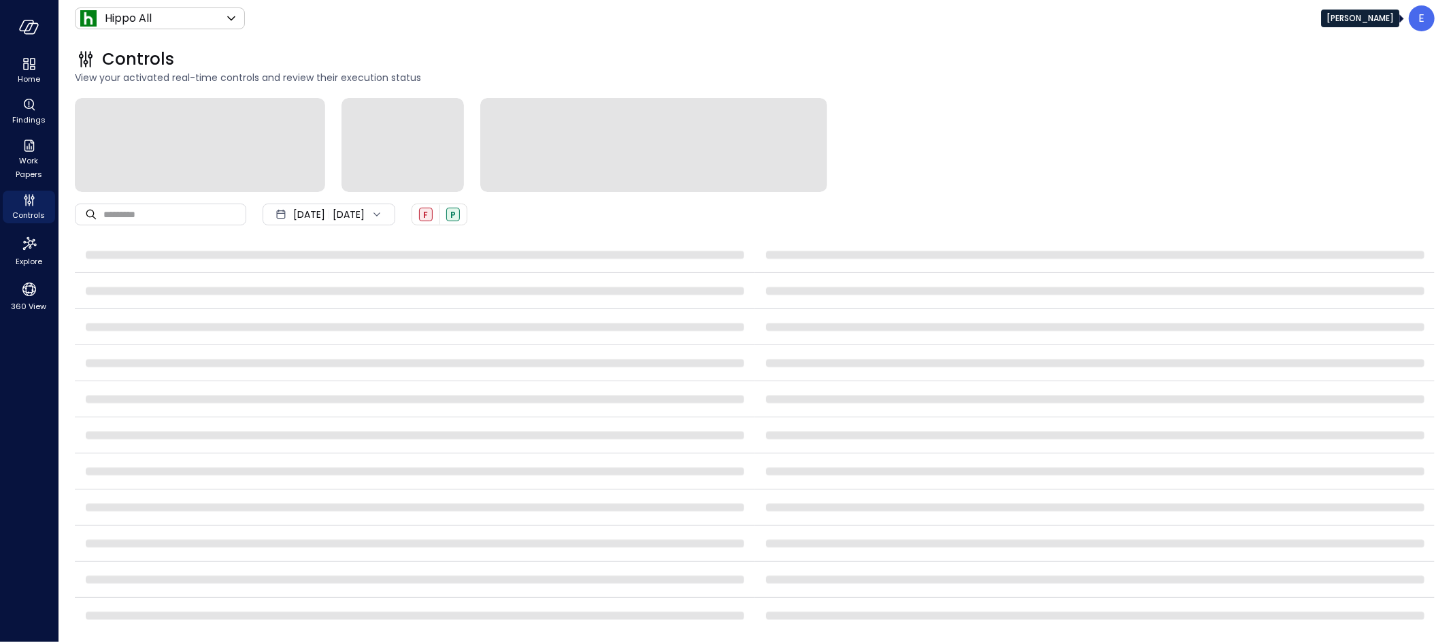
click at [1416, 24] on div "E" at bounding box center [1422, 18] width 26 height 26
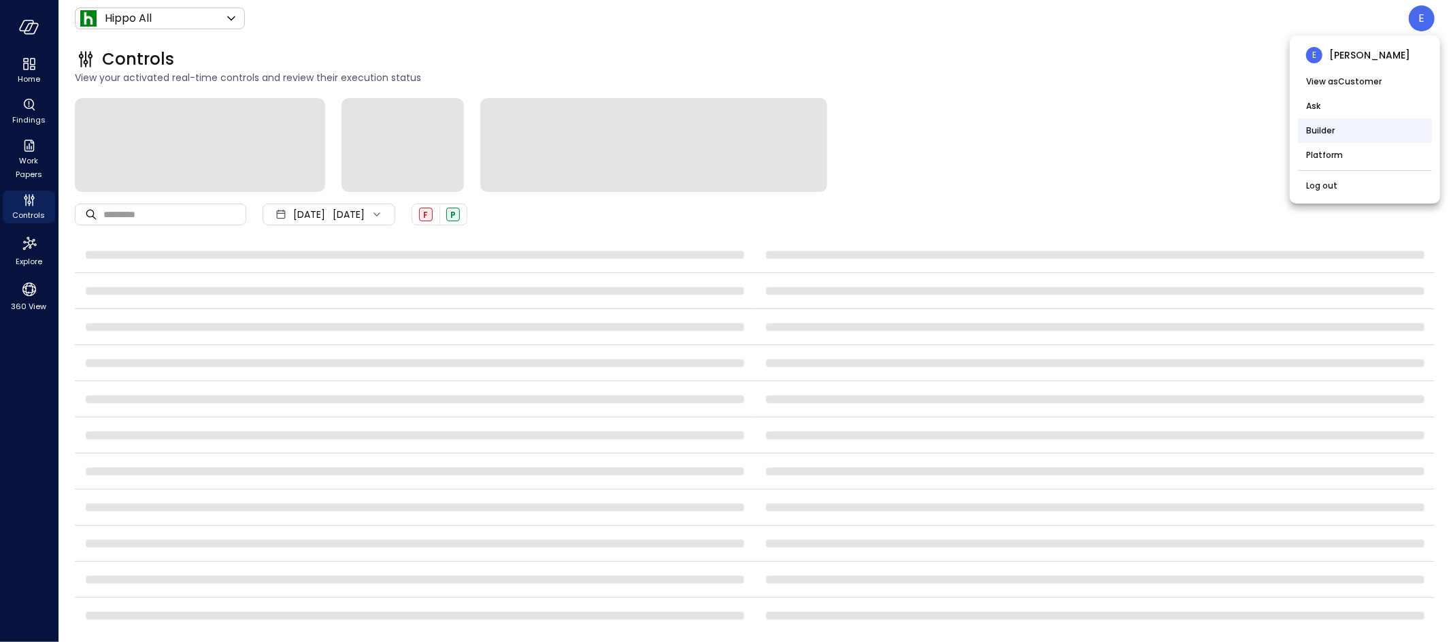
click at [1346, 137] on li "Builder" at bounding box center [1365, 130] width 134 height 24
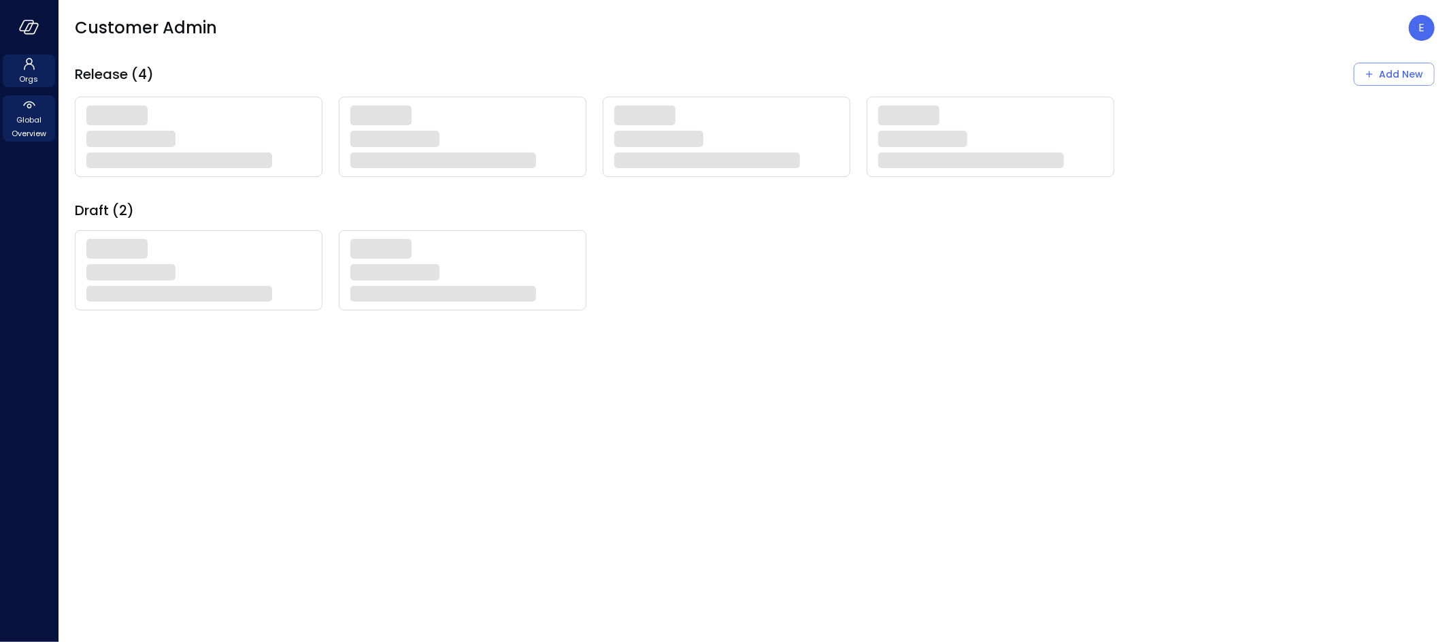
click at [29, 118] on span "Global Overview" at bounding box center [28, 126] width 41 height 27
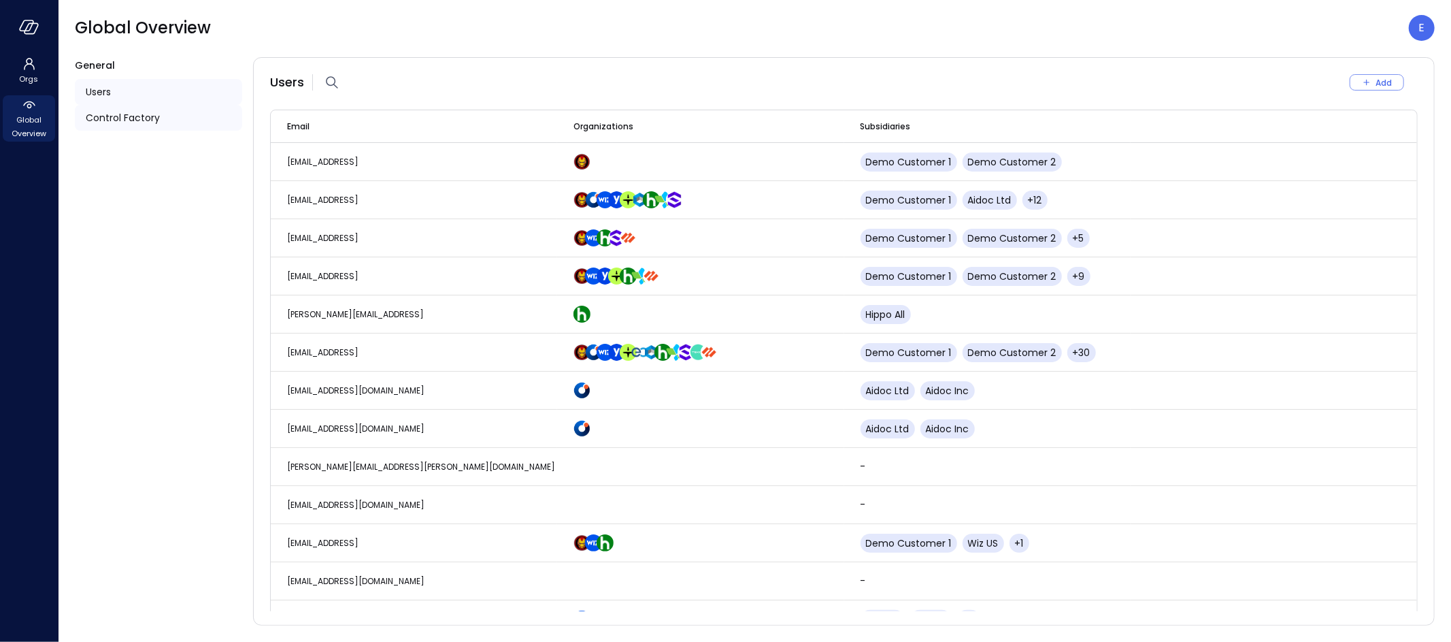
click at [142, 118] on span "Control Factory" at bounding box center [123, 117] width 74 height 15
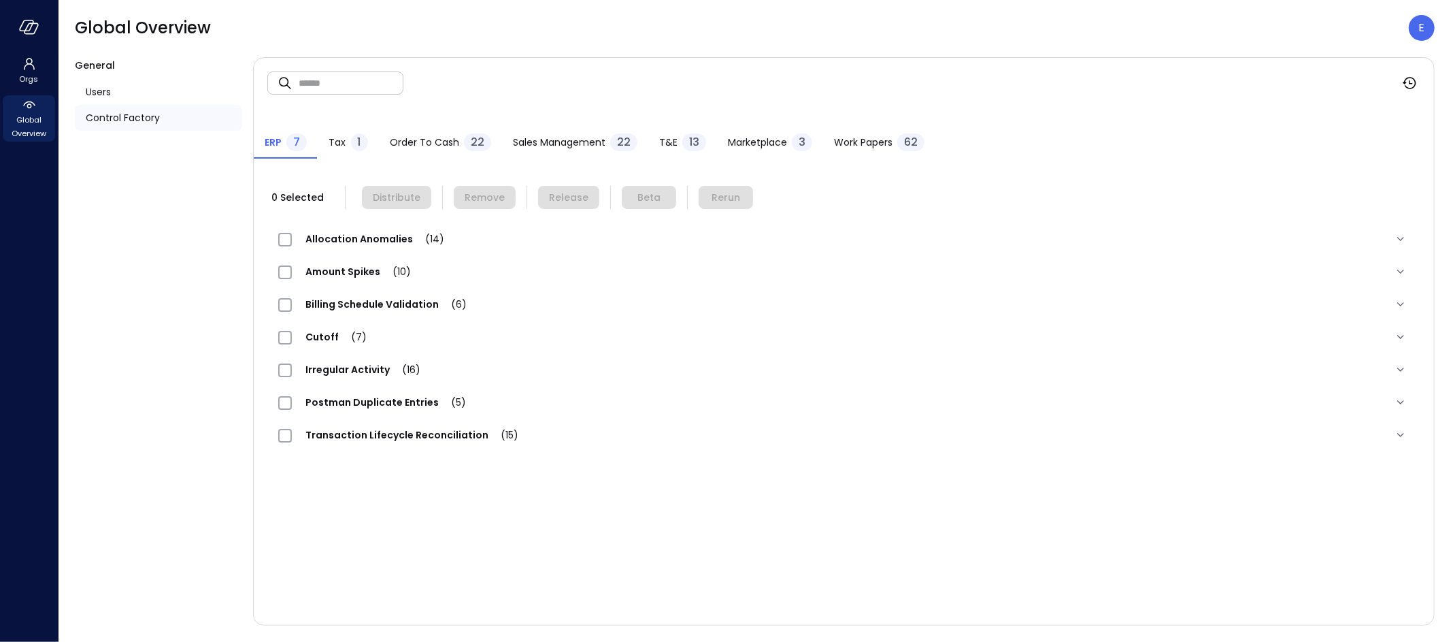
click at [859, 137] on span "Work Papers" at bounding box center [863, 142] width 59 height 15
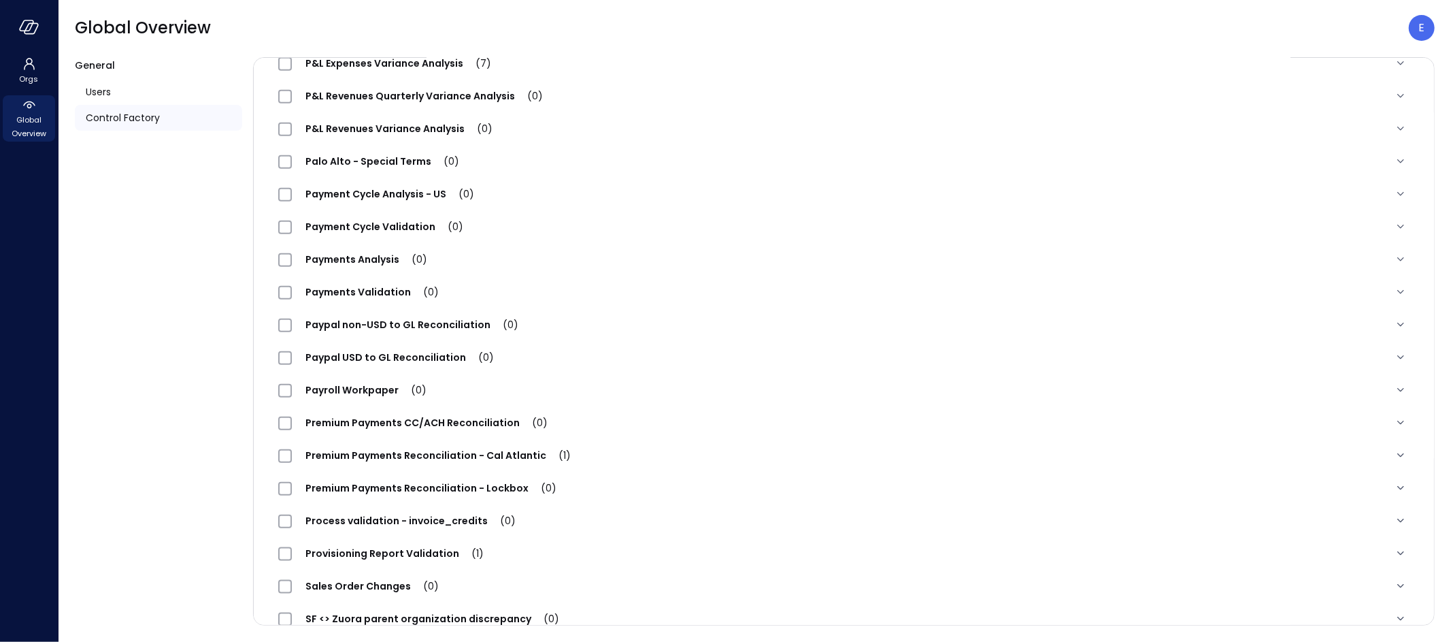
scroll to position [1182, 0]
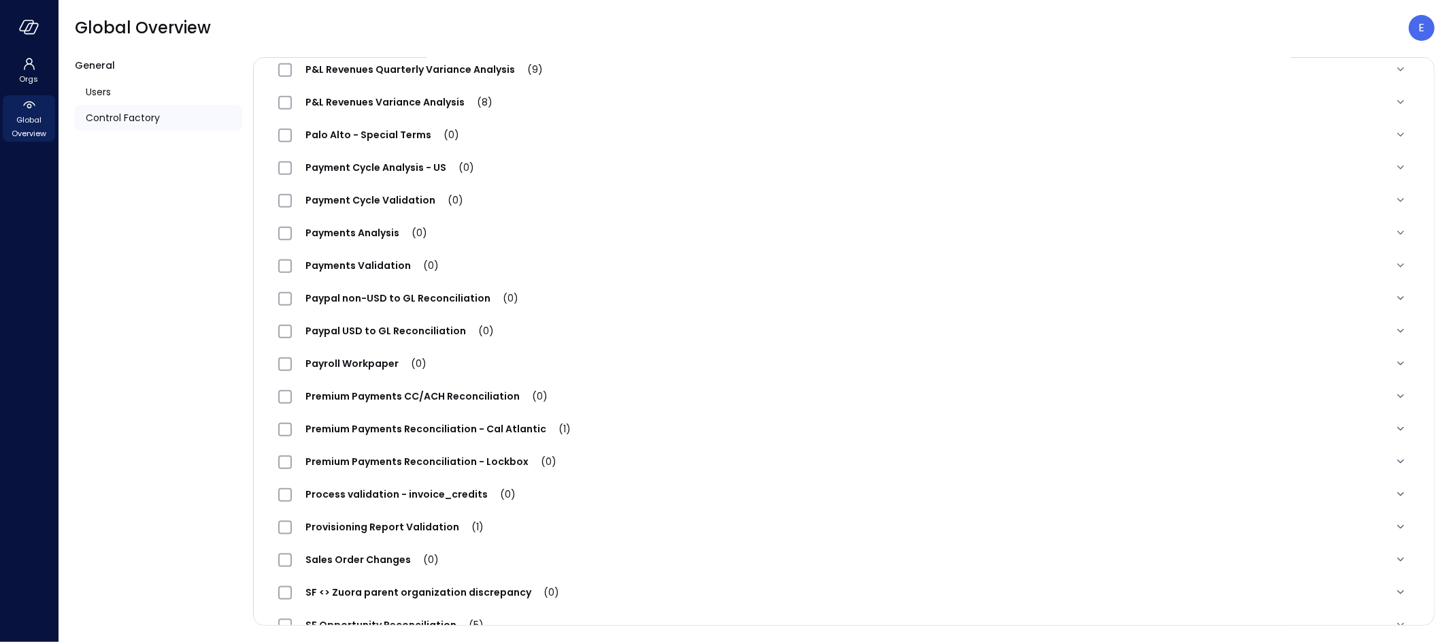
click at [403, 461] on span "Premium Payments Reconciliation - Lockbox (0)" at bounding box center [431, 461] width 278 height 14
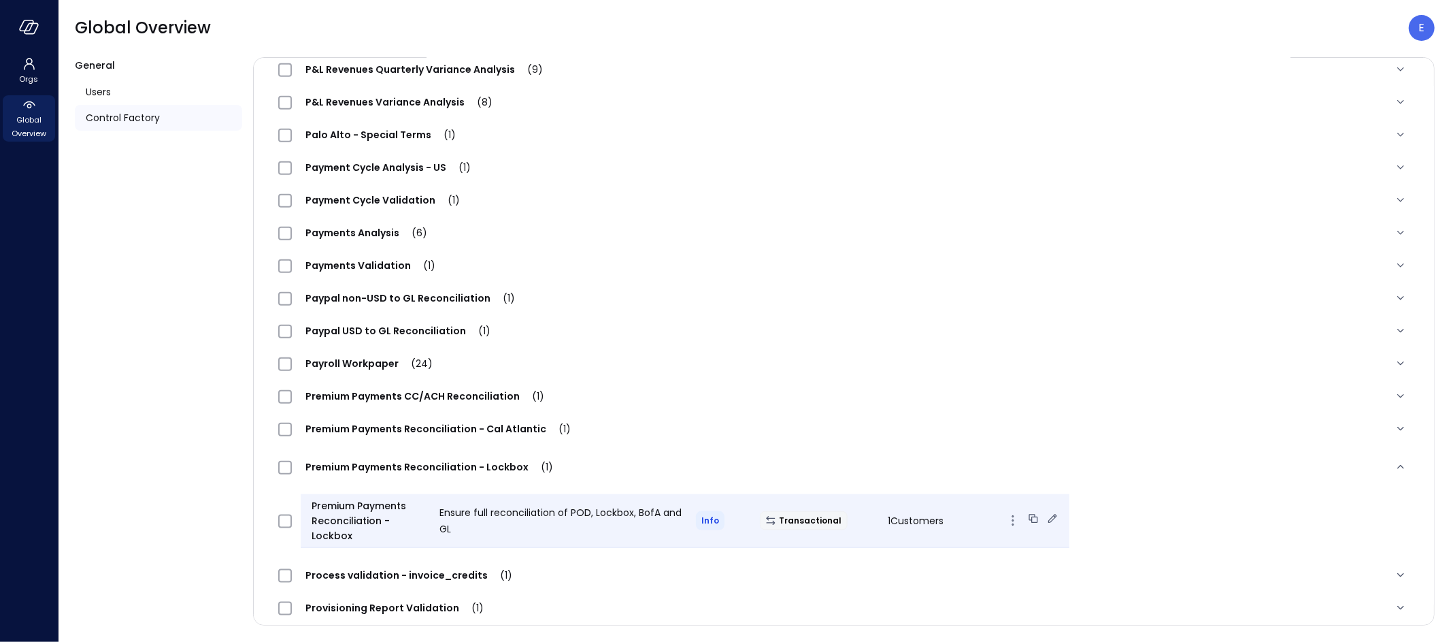
click at [1046, 516] on icon at bounding box center [1053, 519] width 14 height 14
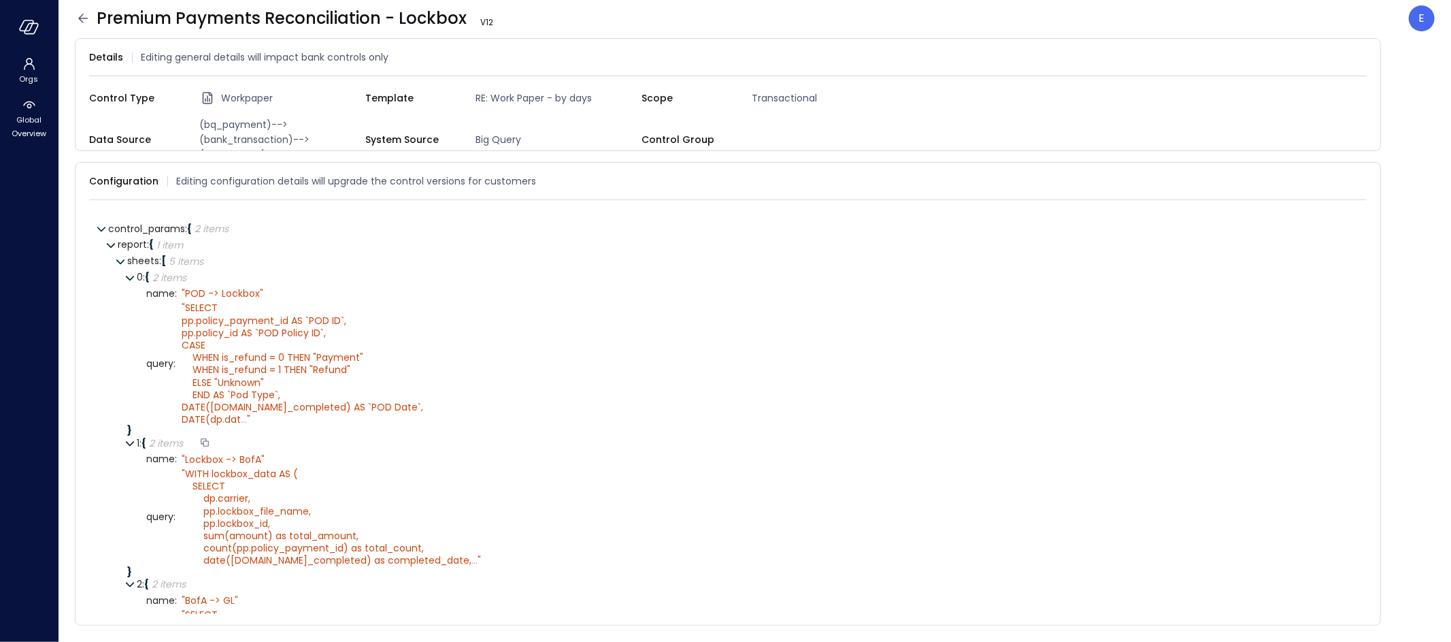
click at [207, 436] on div at bounding box center [205, 443] width 12 height 14
click at [1359, 177] on icon at bounding box center [1360, 181] width 9 height 9
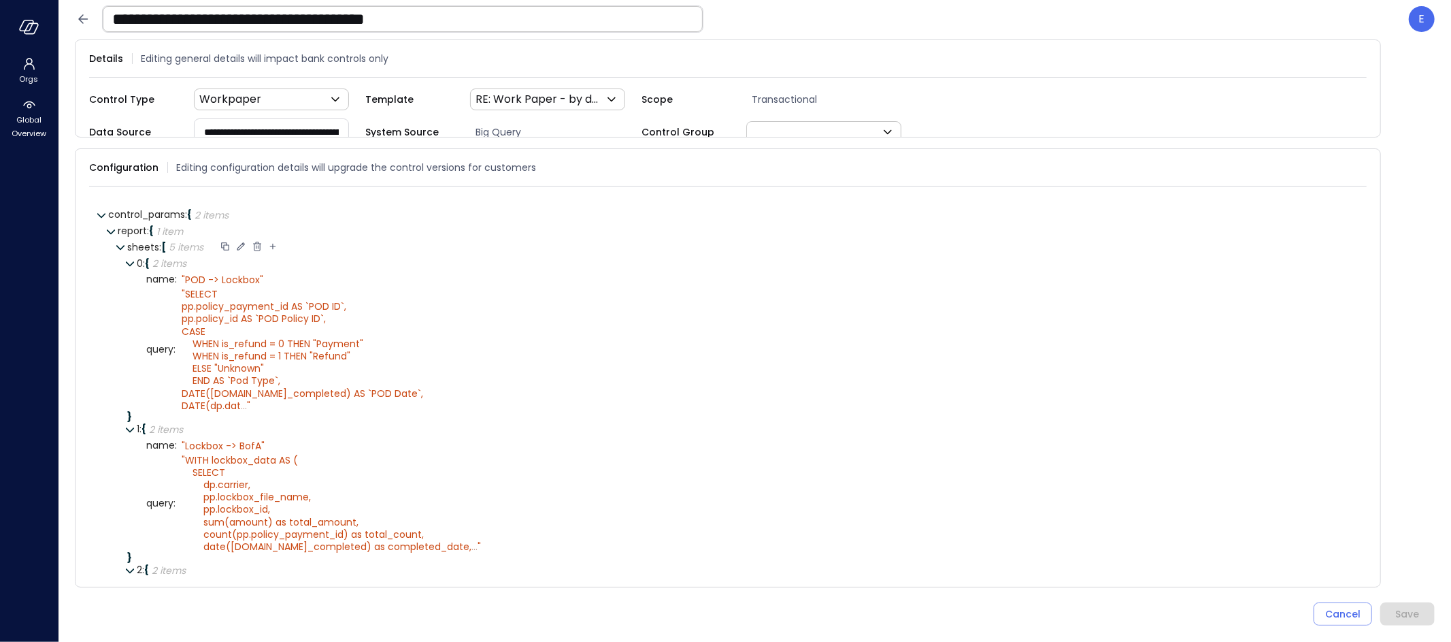
click at [272, 244] on icon at bounding box center [273, 247] width 6 height 6
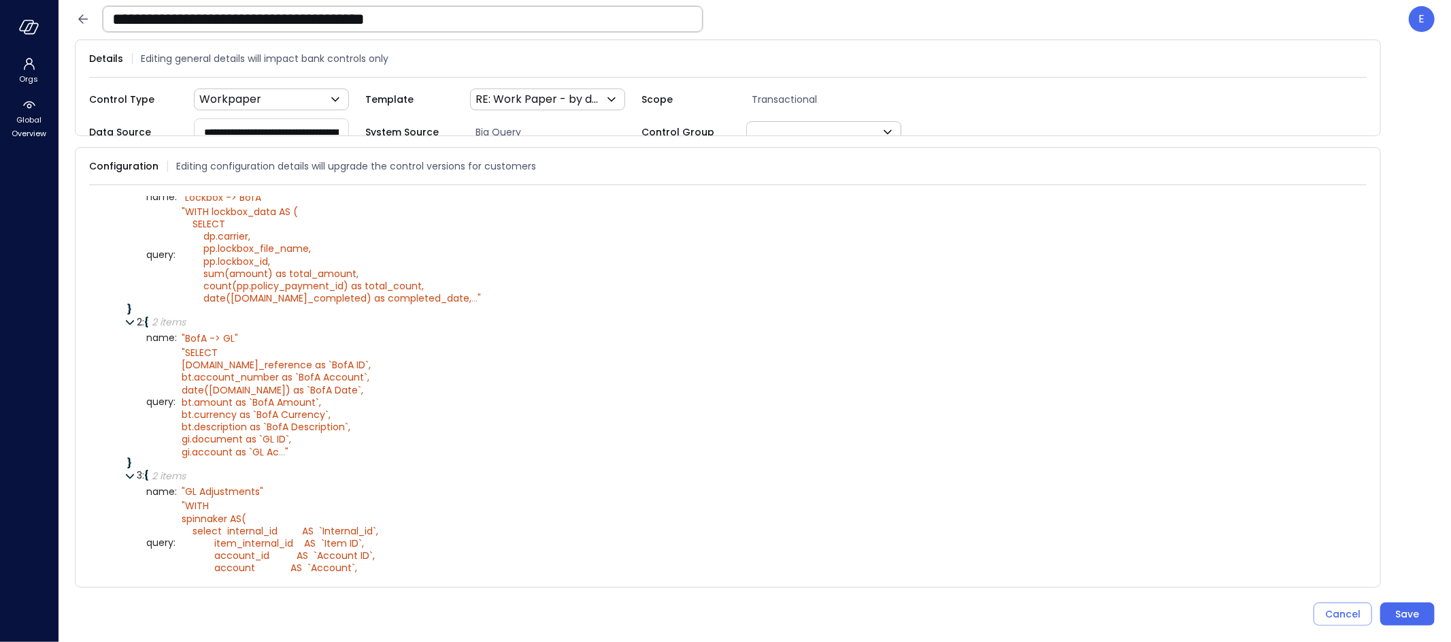
scroll to position [508, 0]
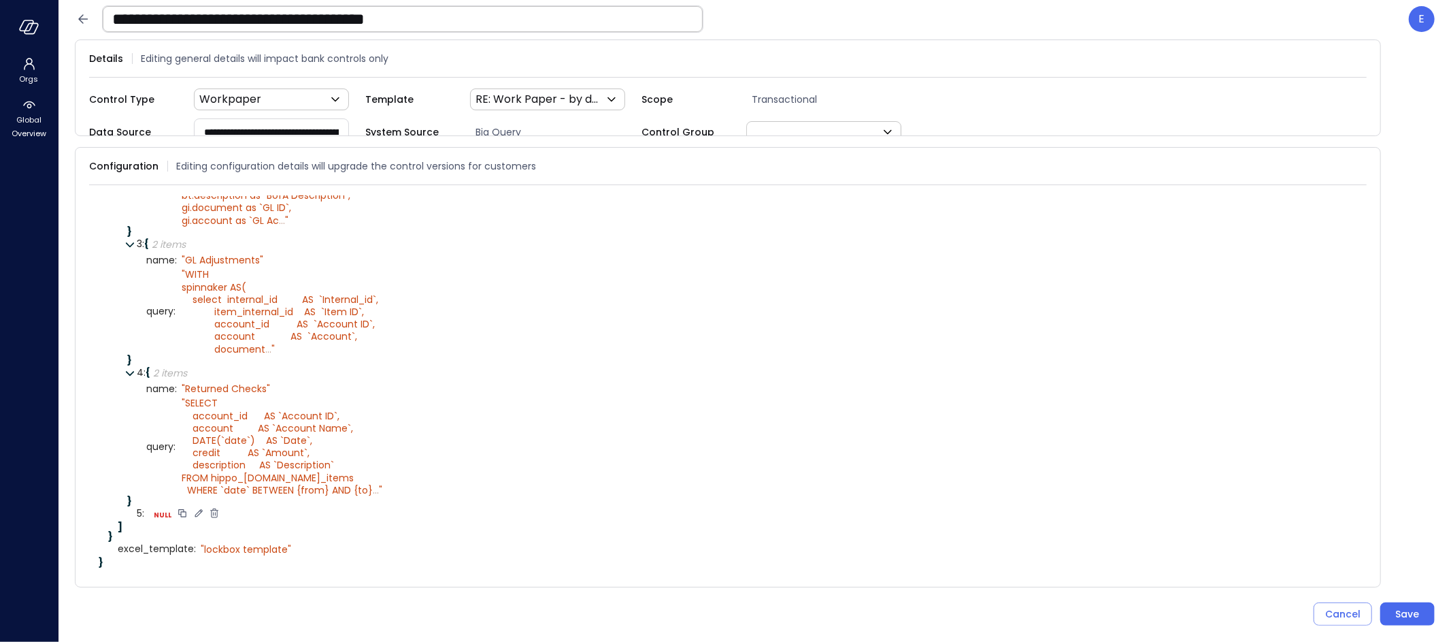
click at [197, 512] on icon at bounding box center [199, 513] width 12 height 12
select select "****"
click at [222, 512] on select "****** ****** ******* **** ****** *****" at bounding box center [238, 514] width 63 height 8
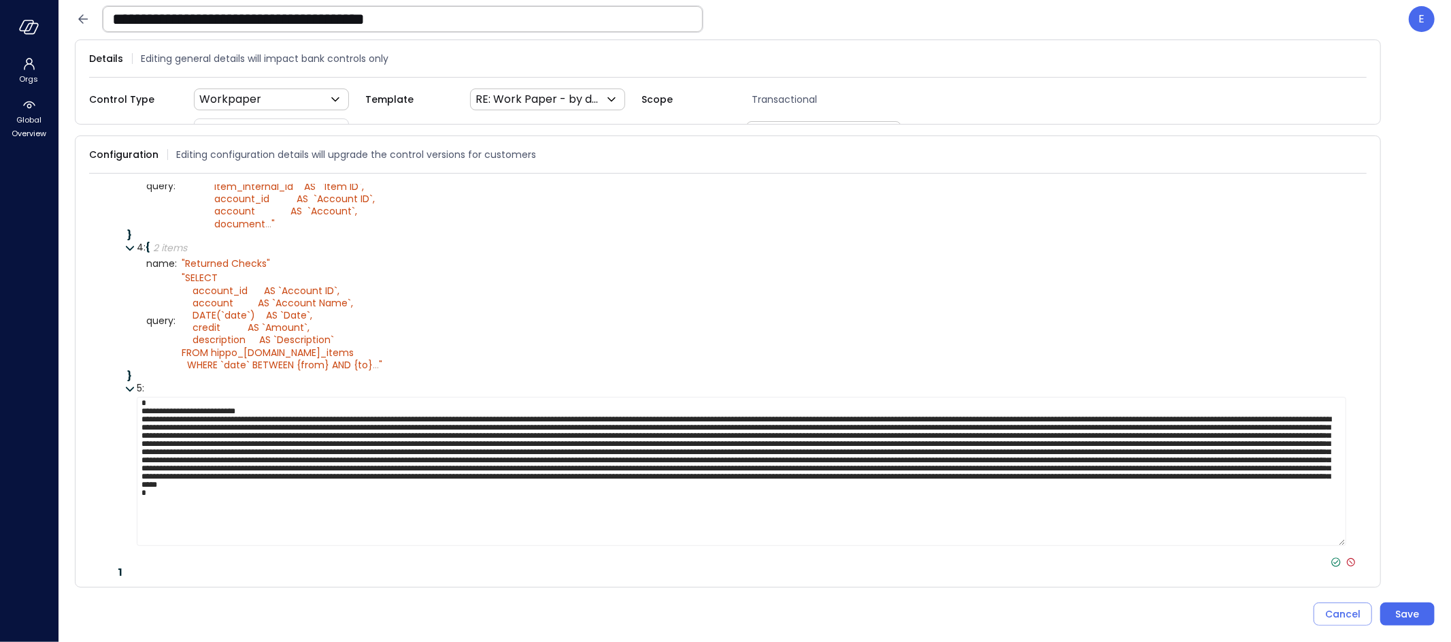
scroll to position [669, 0]
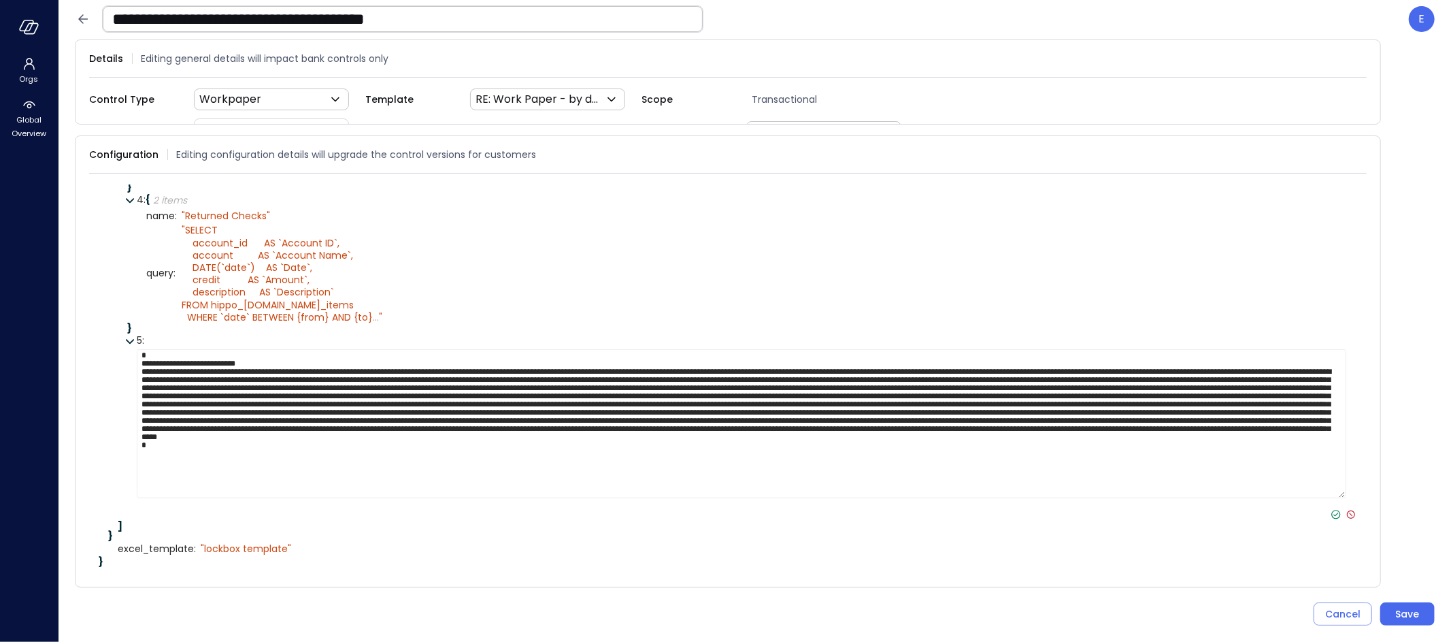
type textarea "**********"
click at [1330, 514] on icon at bounding box center [1336, 514] width 12 height 12
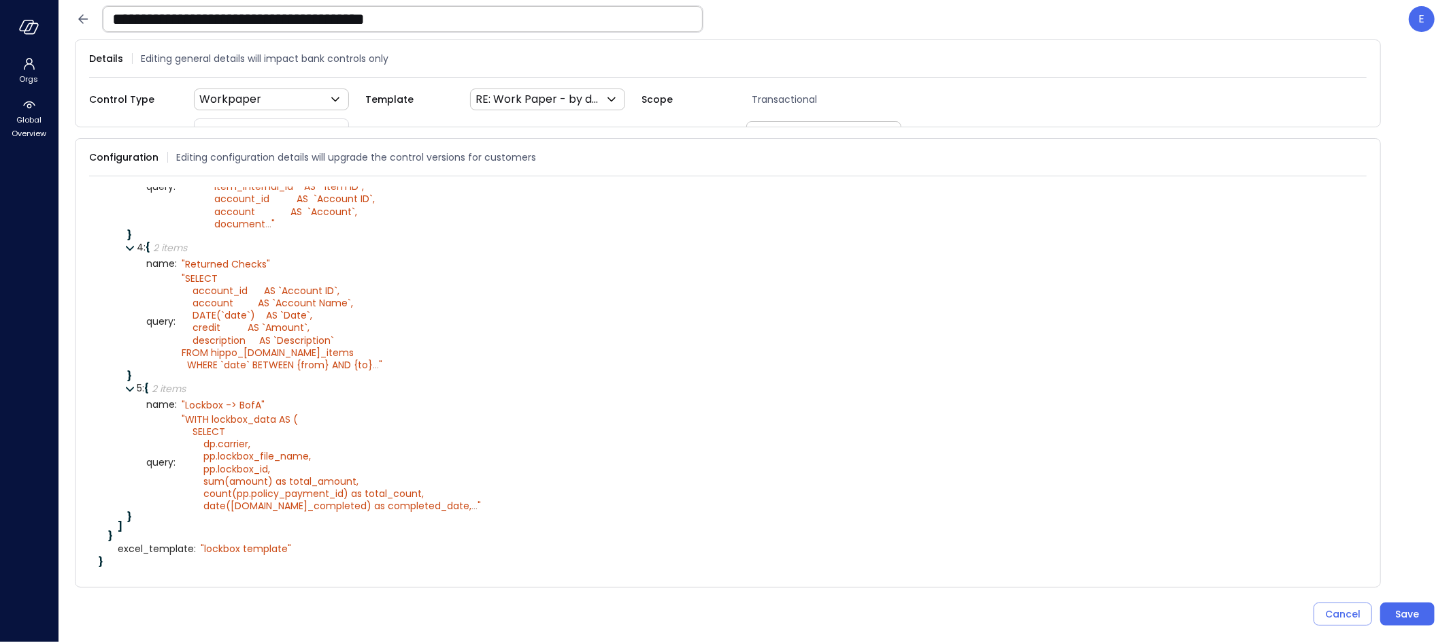
scroll to position [637, 0]
click at [291, 398] on icon at bounding box center [292, 404] width 12 height 12
type textarea "*"
type textarea "**********"
click at [295, 398] on icon at bounding box center [295, 404] width 12 height 12
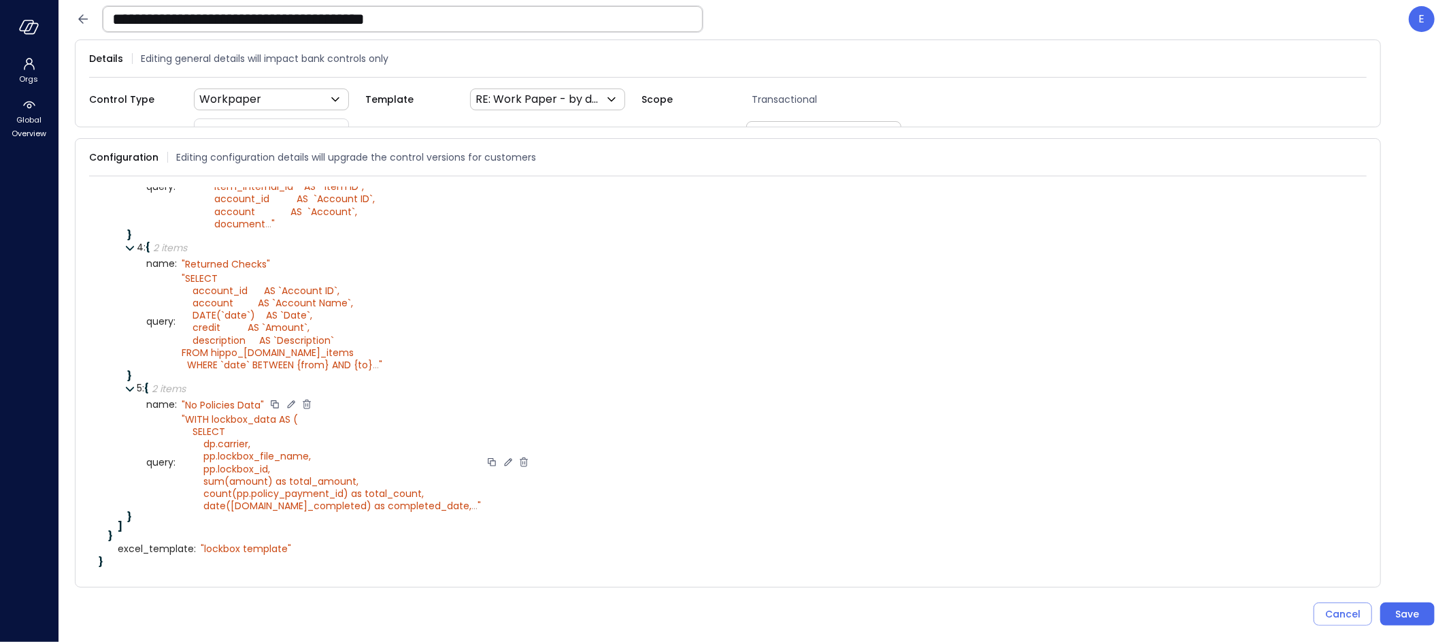
click at [504, 458] on icon at bounding box center [507, 461] width 7 height 7
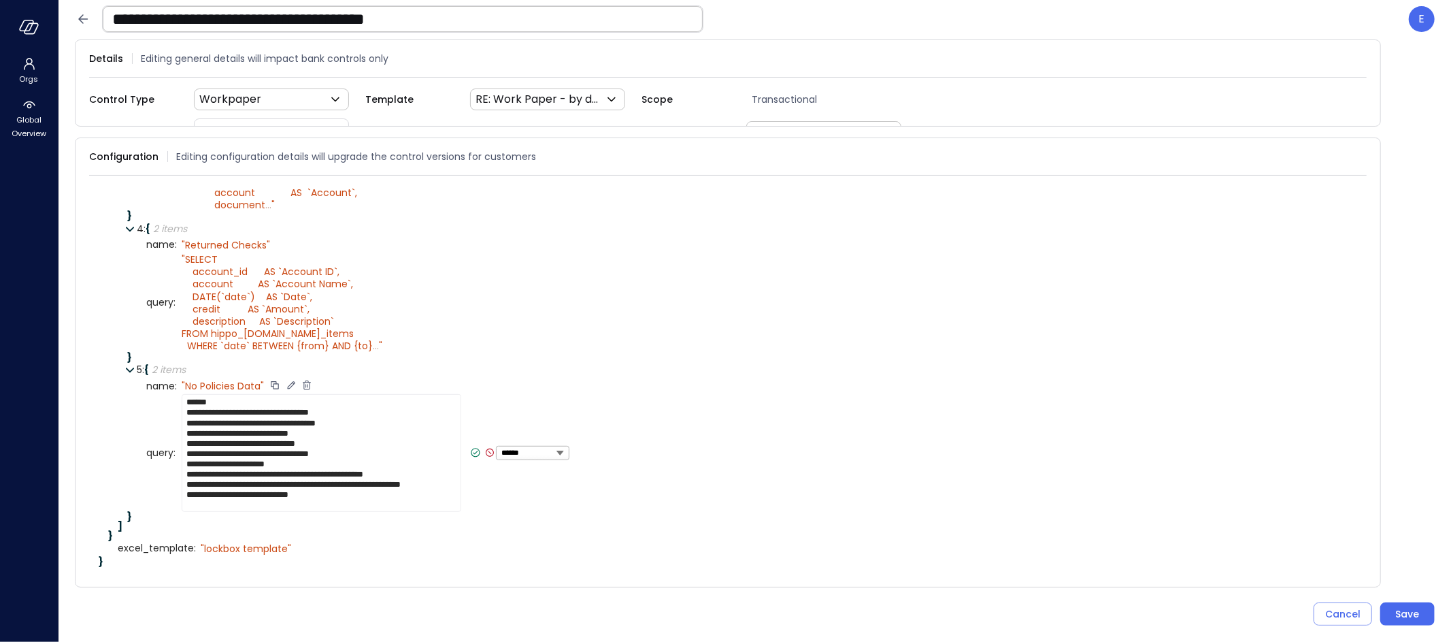
drag, startPoint x: 285, startPoint y: 471, endPoint x: 339, endPoint y: 472, distance: 54.4
click at [339, 472] on textarea "**********" at bounding box center [322, 453] width 280 height 118
type textarea "**********"
click at [472, 458] on icon at bounding box center [475, 452] width 12 height 12
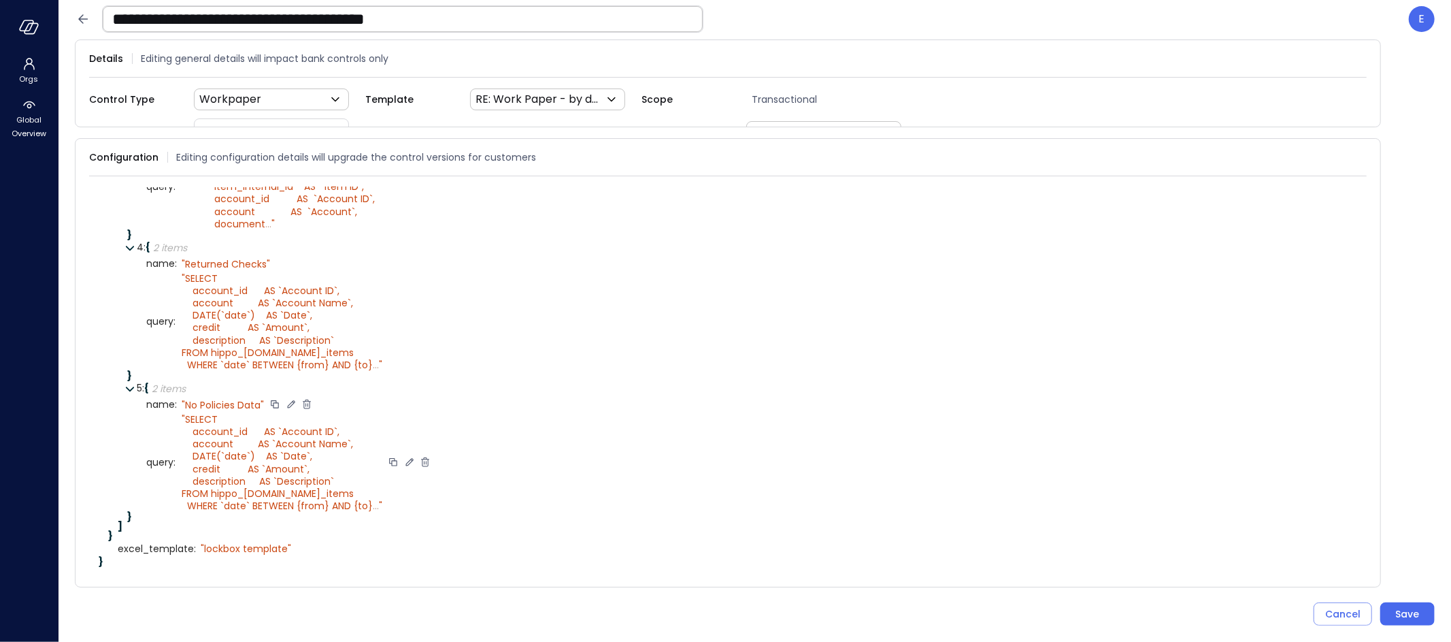
scroll to position [625, 0]
